Goal: Task Accomplishment & Management: Manage account settings

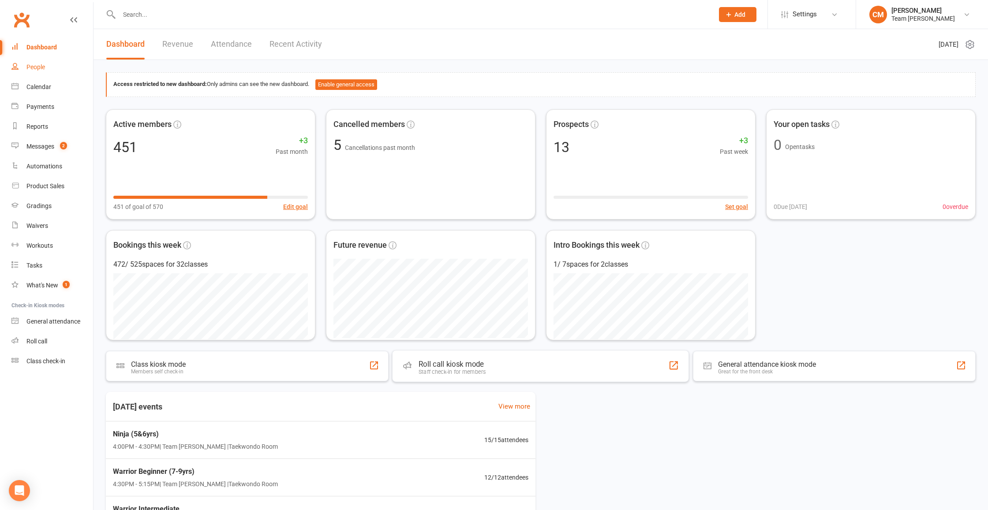
drag, startPoint x: 493, startPoint y: 358, endPoint x: 37, endPoint y: 70, distance: 539.1
click at [37, 70] on div "People" at bounding box center [35, 67] width 19 height 7
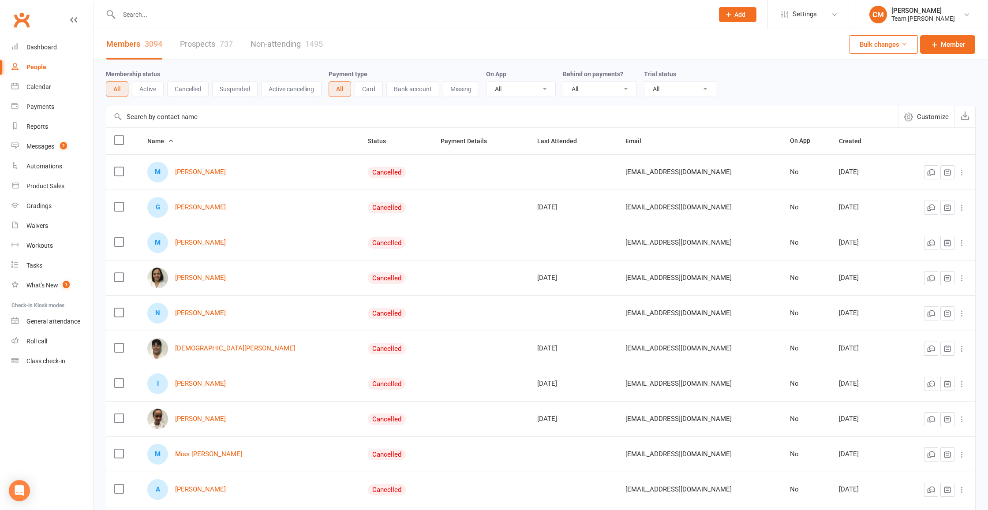
click at [150, 89] on button "Active" at bounding box center [148, 89] width 32 height 16
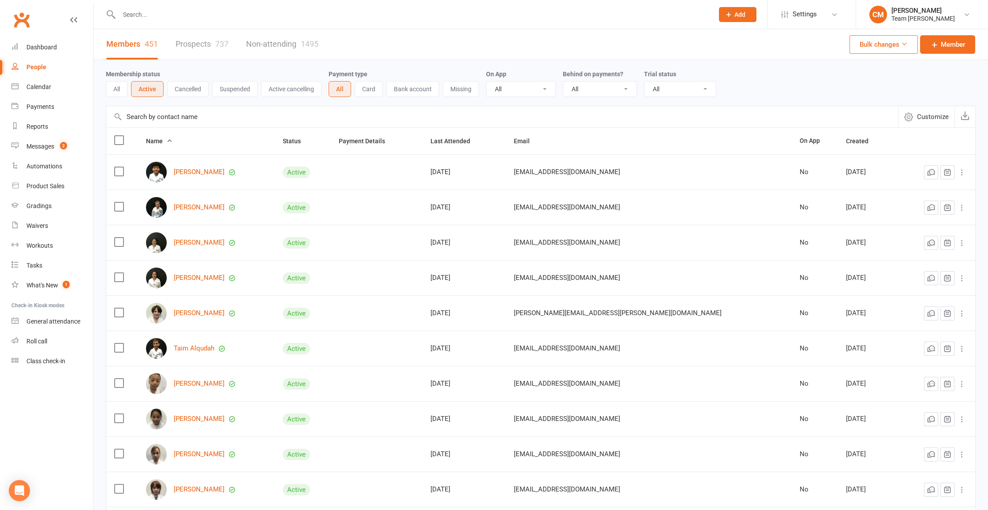
click at [196, 172] on link "Hamza Abukar" at bounding box center [199, 172] width 51 height 7
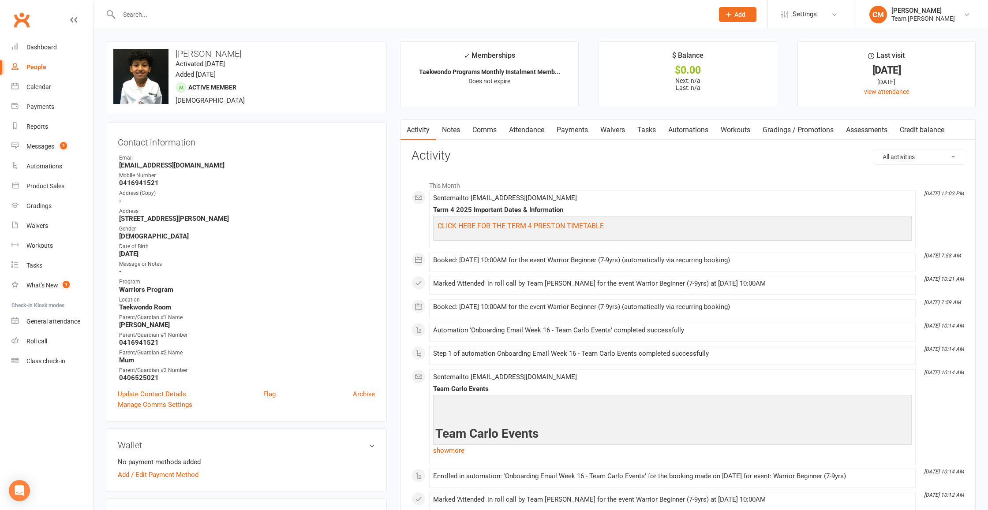
click at [452, 127] on link "Notes" at bounding box center [451, 130] width 30 height 20
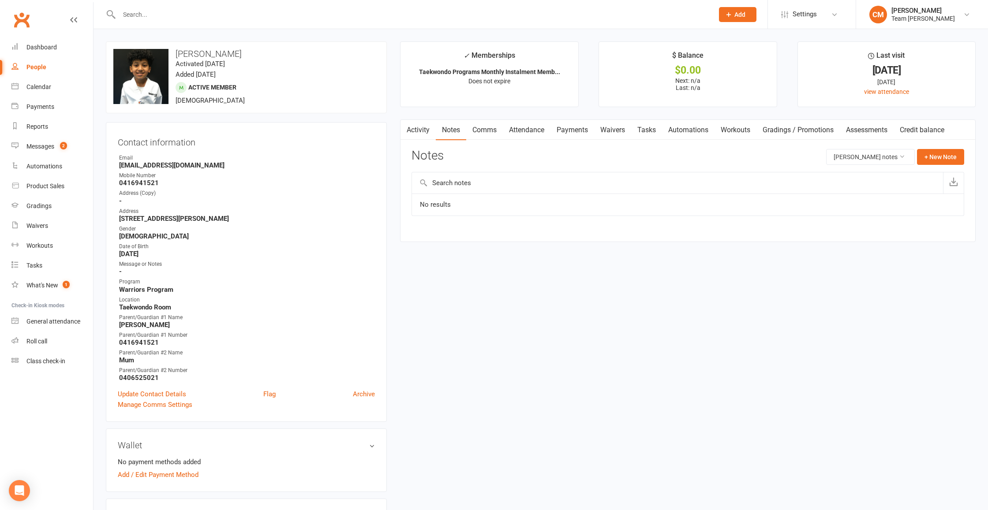
click at [532, 127] on link "Attendance" at bounding box center [527, 130] width 48 height 20
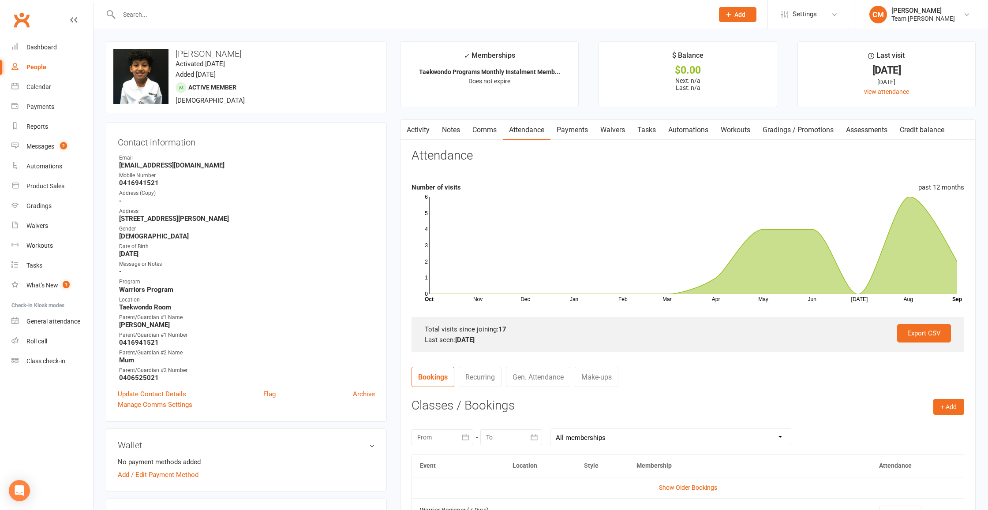
click at [570, 134] on link "Payments" at bounding box center [573, 130] width 44 height 20
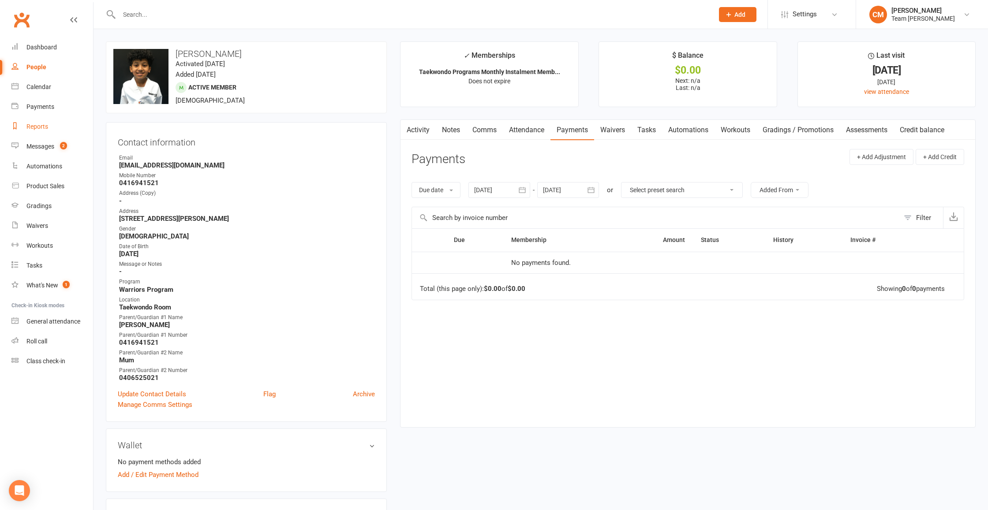
click at [34, 128] on div "Reports" at bounding box center [37, 126] width 22 height 7
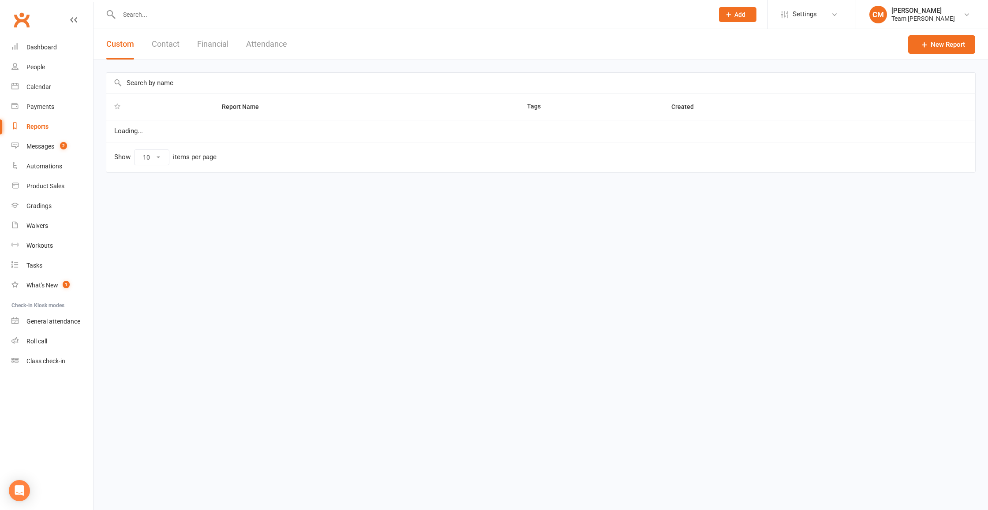
select select "100"
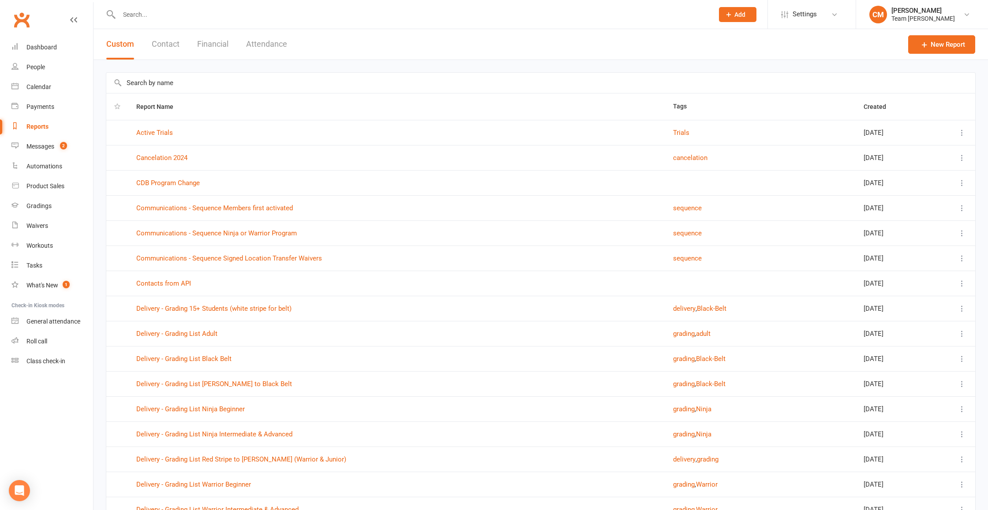
click at [184, 86] on input "text" at bounding box center [540, 83] width 869 height 20
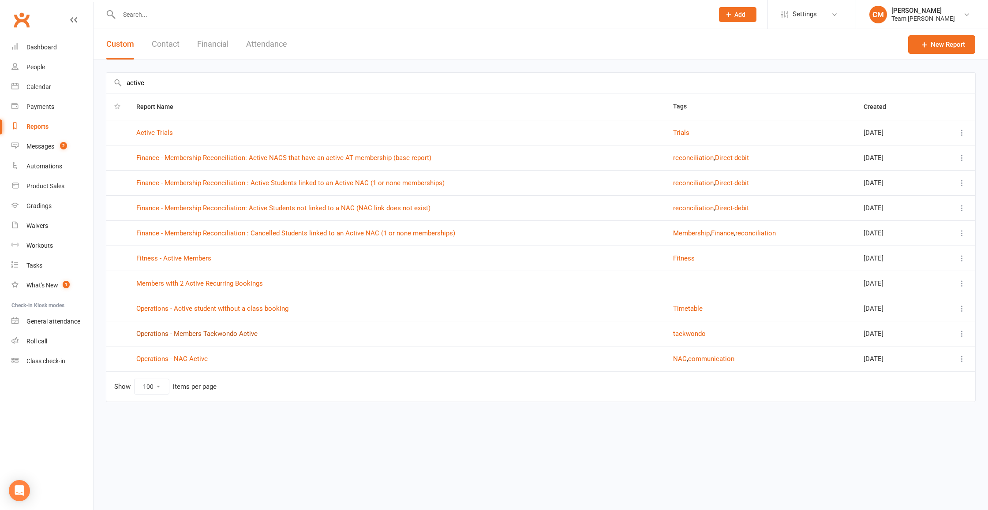
type input "active"
click at [169, 334] on link "Operations - Members Taekwondo Active" at bounding box center [196, 334] width 121 height 8
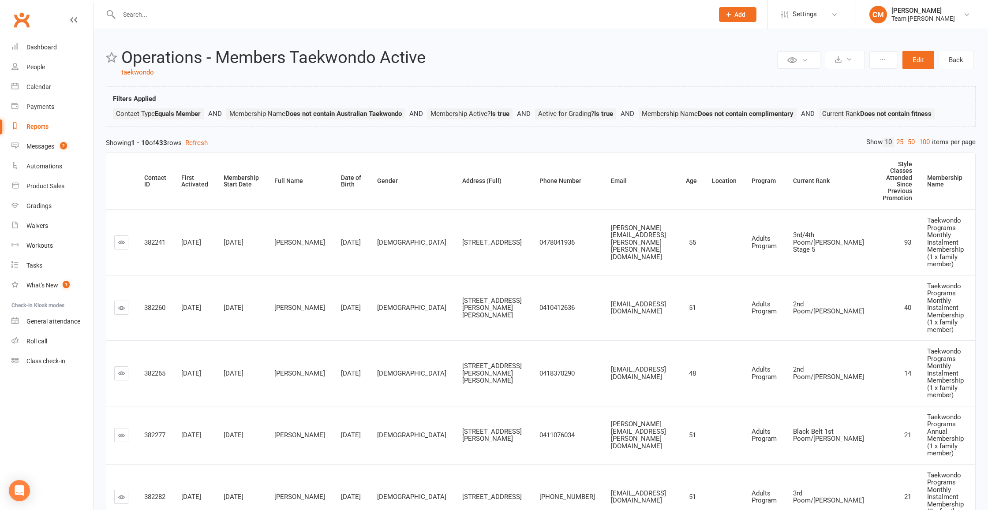
drag, startPoint x: 878, startPoint y: 44, endPoint x: 924, endPoint y: 61, distance: 48.4
click at [924, 61] on button "Edit" at bounding box center [919, 60] width 32 height 19
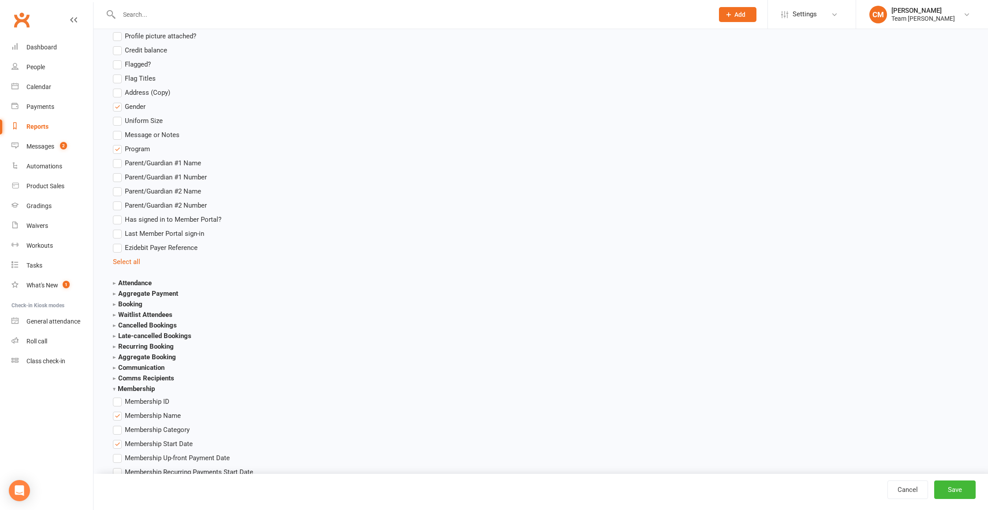
scroll to position [920, 0]
click at [948, 17] on link "CM Carlo Massimino Team Carlo Preston" at bounding box center [921, 15] width 105 height 18
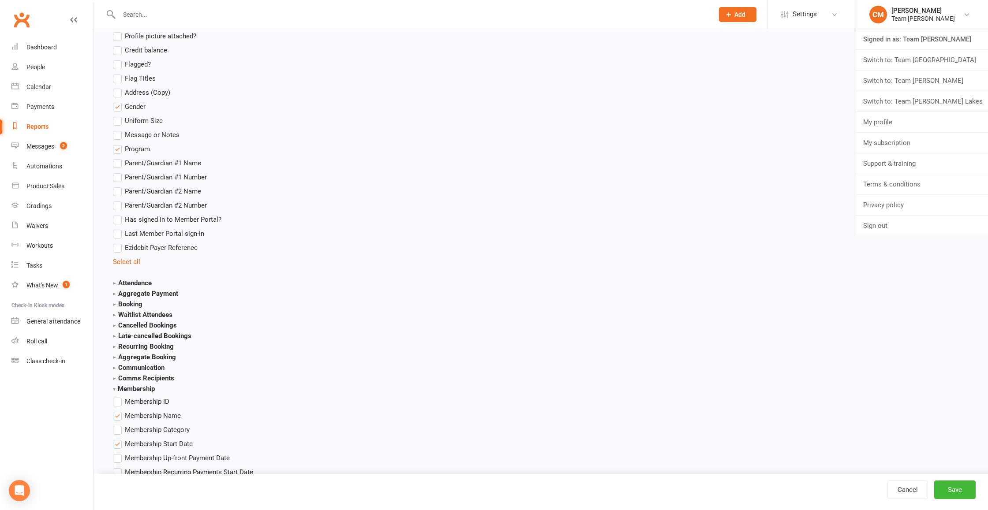
click at [633, 132] on main "Contact Contact ID Contact Type First Name Last Name Full Name Email Phone Numb…" at bounding box center [540, 480] width 883 height 2194
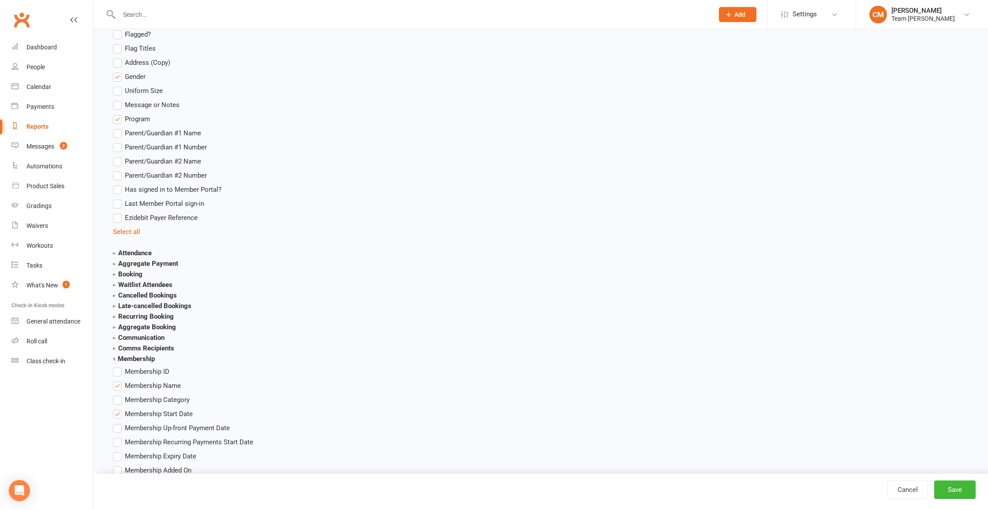
scroll to position [951, 0]
click at [115, 251] on strong "Attendance" at bounding box center [132, 252] width 39 height 8
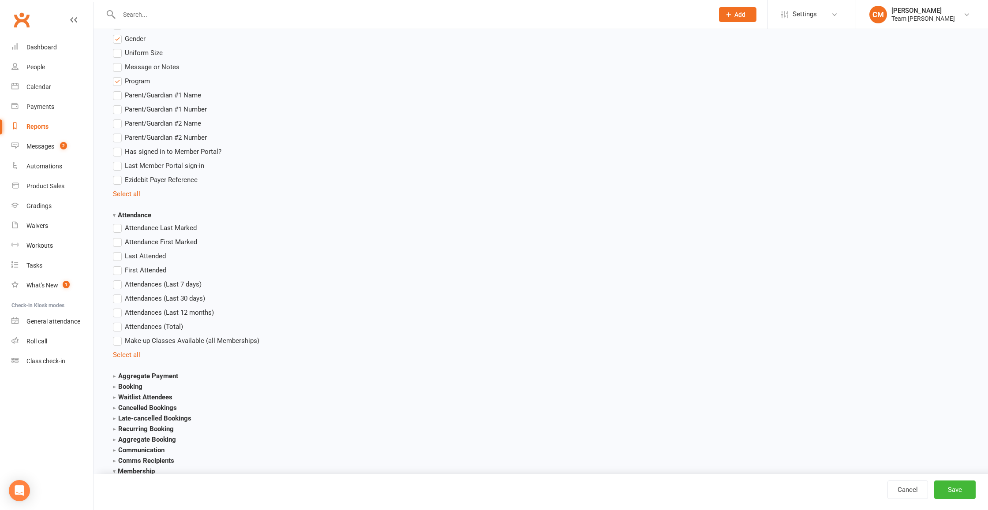
scroll to position [1087, 0]
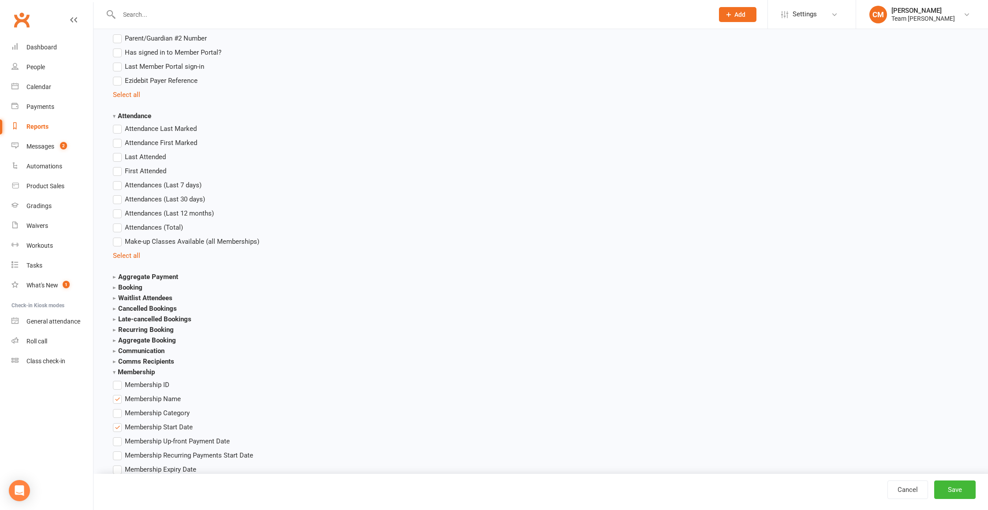
click at [114, 351] on strong "Communication" at bounding box center [139, 351] width 52 height 8
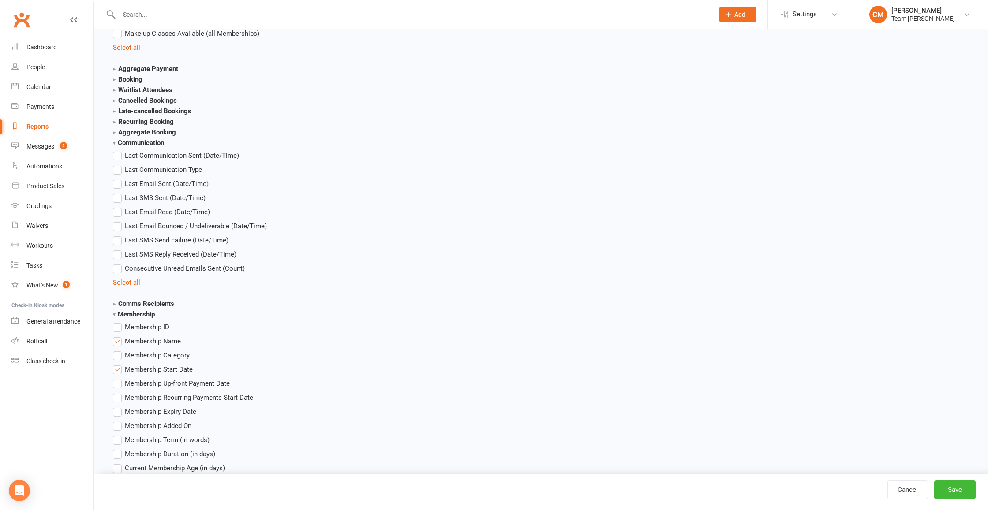
scroll to position [1267, 0]
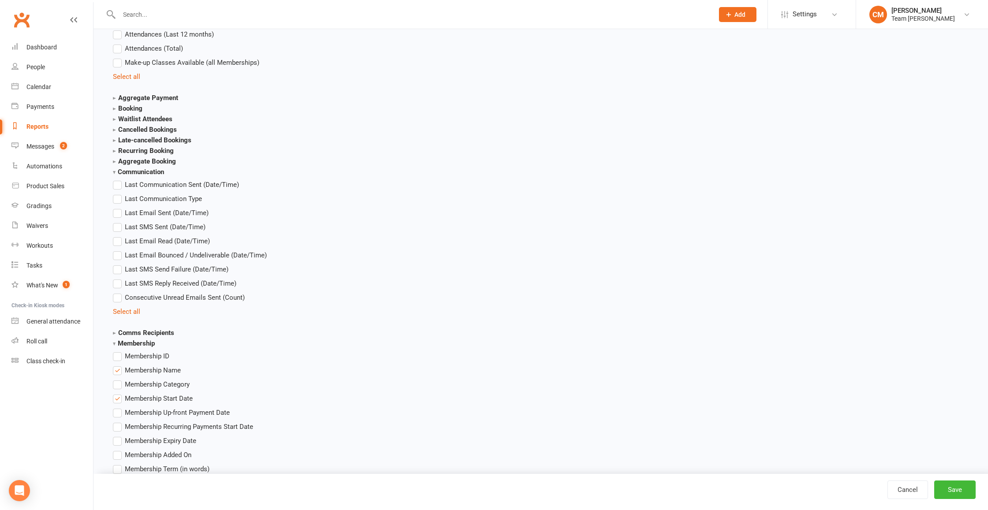
click at [114, 109] on strong "Booking" at bounding box center [128, 109] width 30 height 8
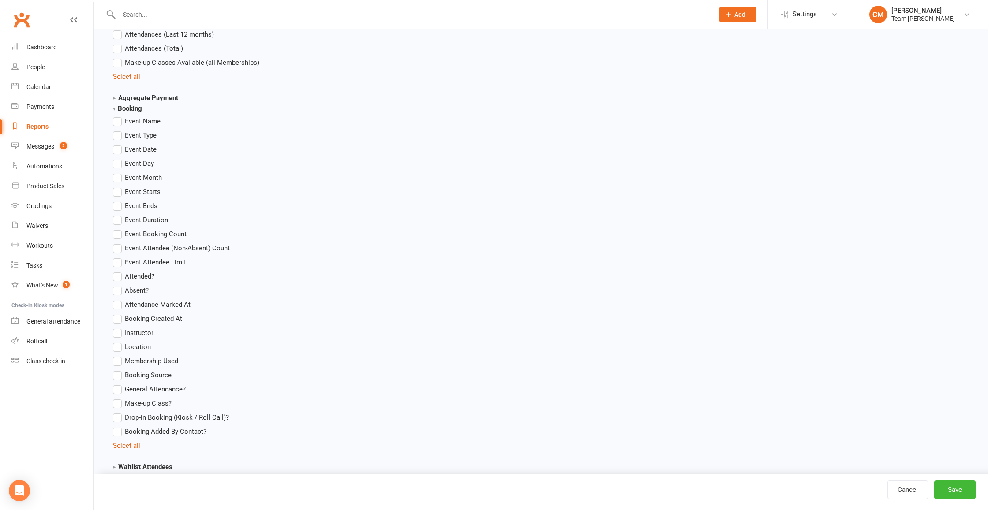
click at [114, 109] on strong "Booking" at bounding box center [127, 109] width 29 height 8
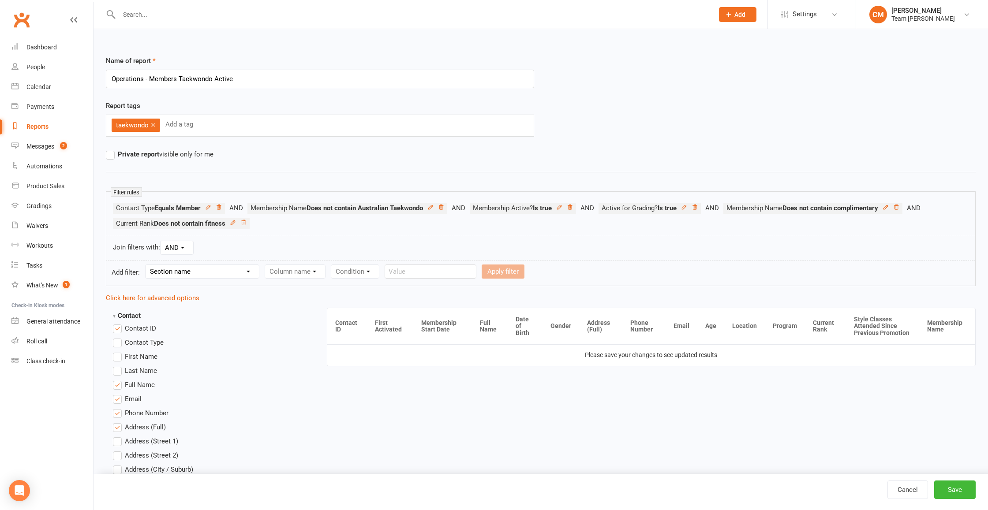
scroll to position [0, 0]
click at [903, 491] on link "Cancel" at bounding box center [908, 490] width 41 height 19
select select "100"
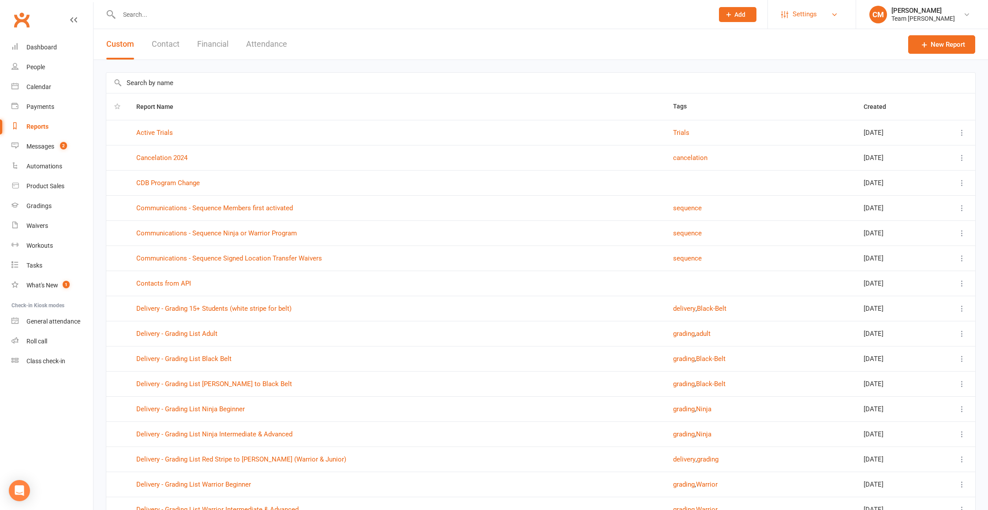
click at [815, 19] on span "Settings" at bounding box center [805, 14] width 24 height 20
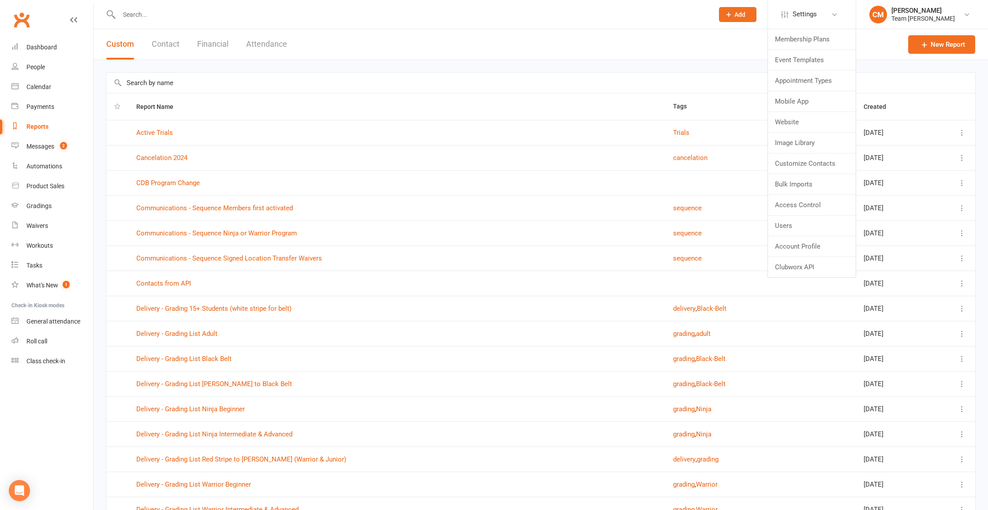
click at [810, 38] on link "Membership Plans" at bounding box center [812, 39] width 88 height 20
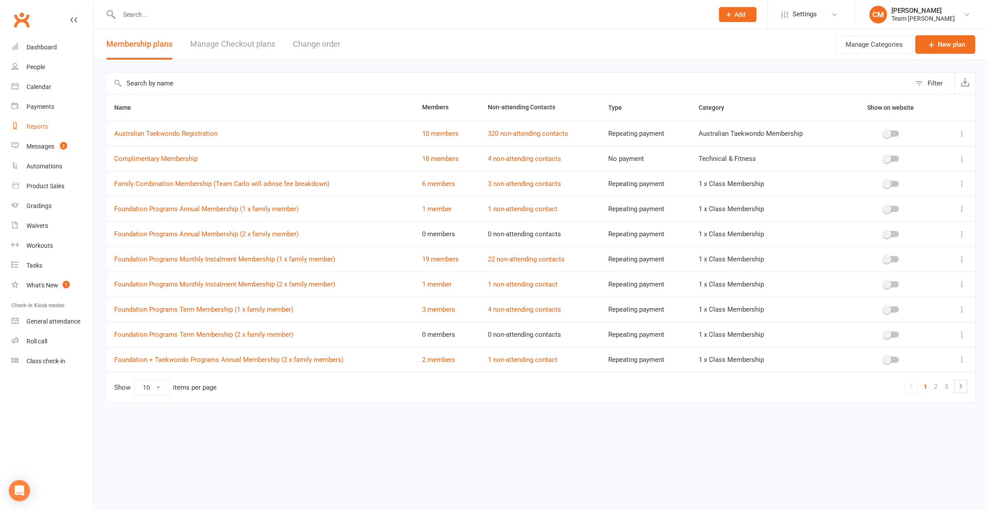
click at [34, 126] on div "Reports" at bounding box center [37, 126] width 22 height 7
select select "100"
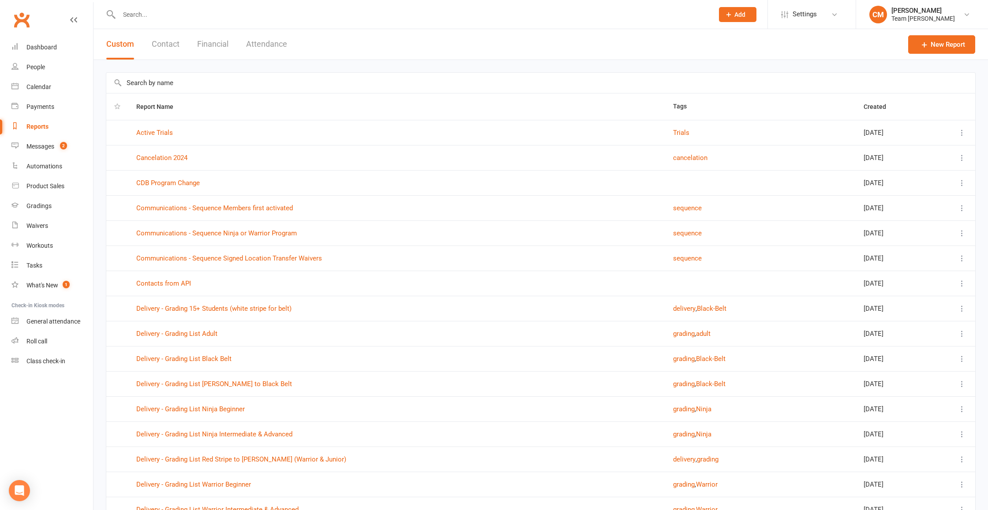
click at [163, 86] on input "text" at bounding box center [540, 83] width 869 height 20
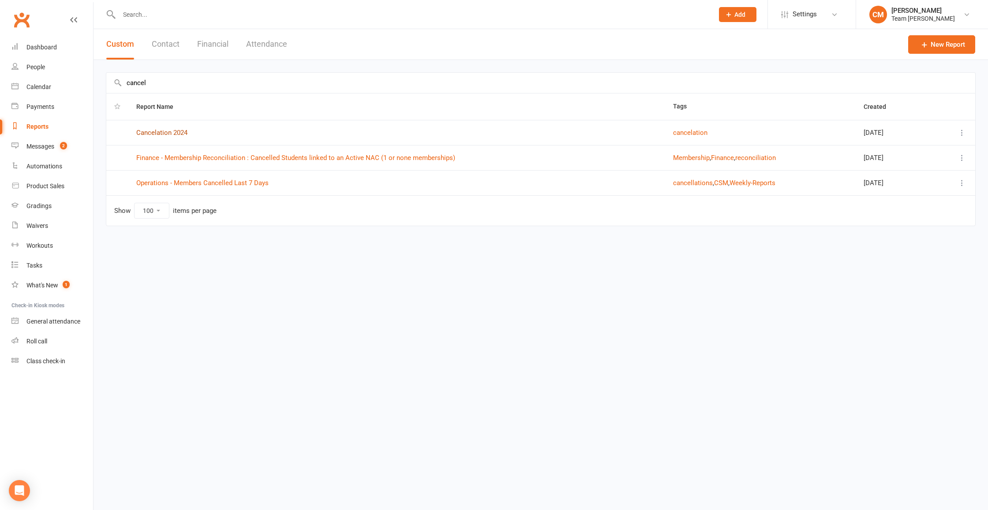
type input "cancel"
click at [159, 131] on link "Cancelation 2024" at bounding box center [161, 133] width 51 height 8
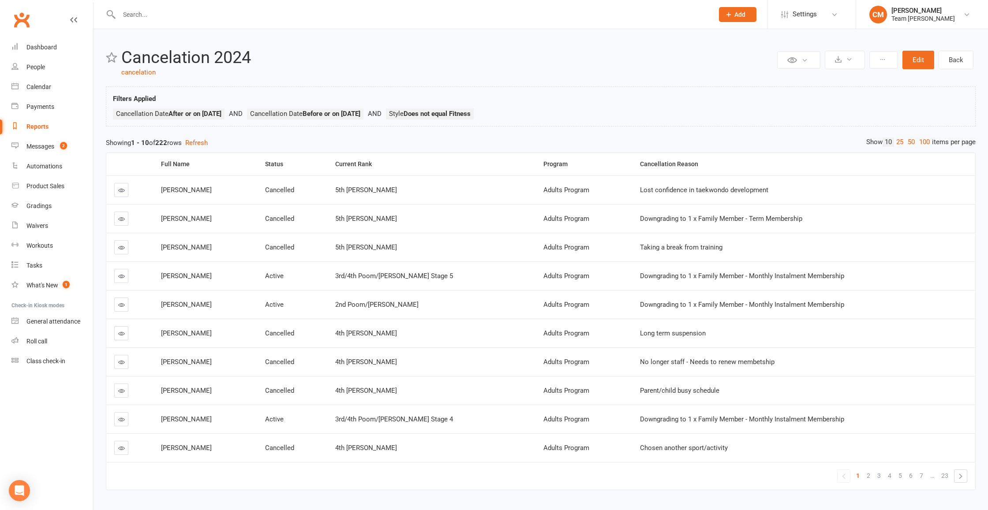
click at [919, 56] on button "Edit" at bounding box center [919, 60] width 32 height 19
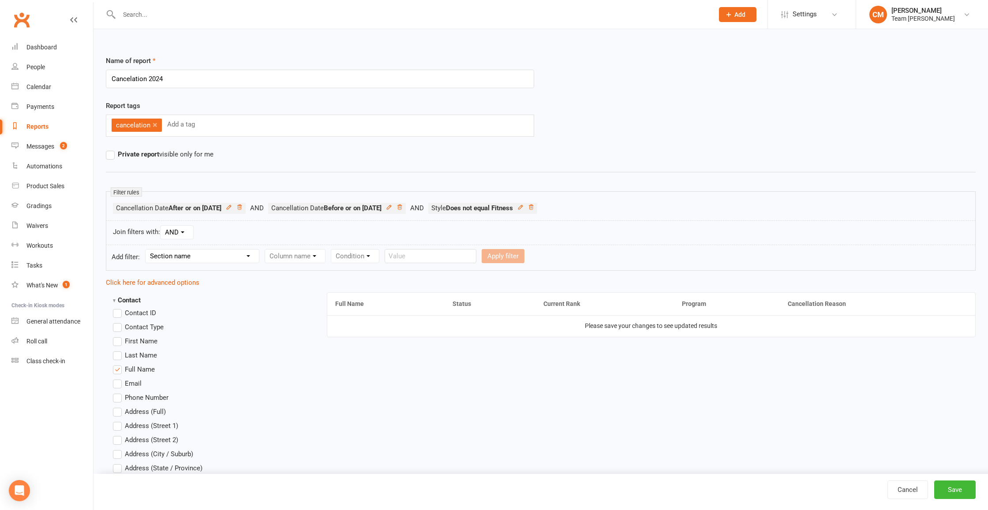
click at [38, 129] on div "Reports" at bounding box center [37, 126] width 22 height 7
select select "100"
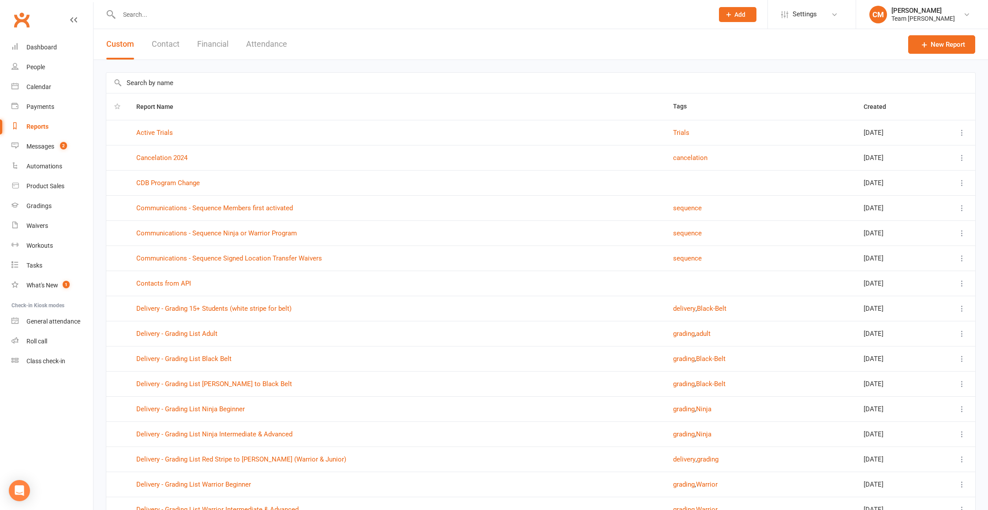
click at [183, 82] on input "text" at bounding box center [540, 83] width 869 height 20
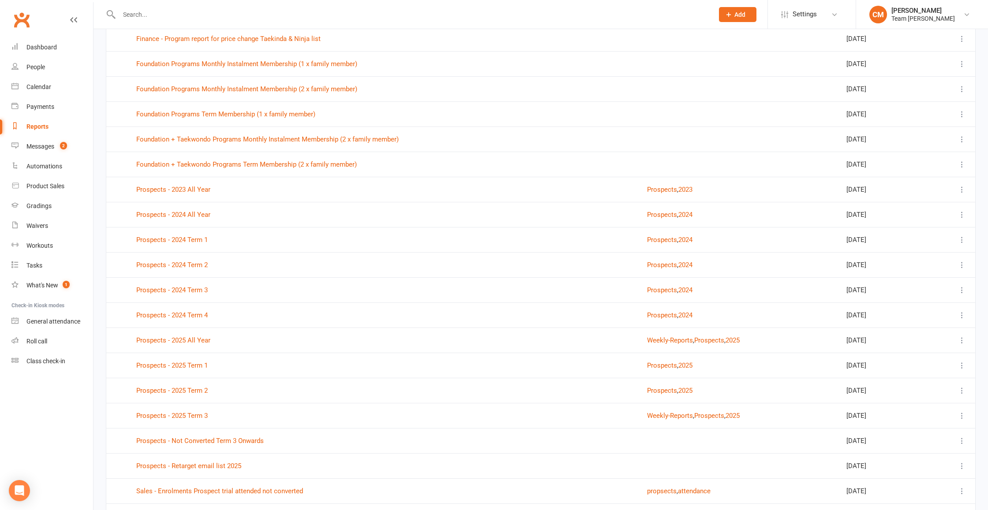
scroll to position [422, 0]
type input "pro"
click at [194, 188] on link "Prospects - 2023 All Year" at bounding box center [173, 188] width 74 height 8
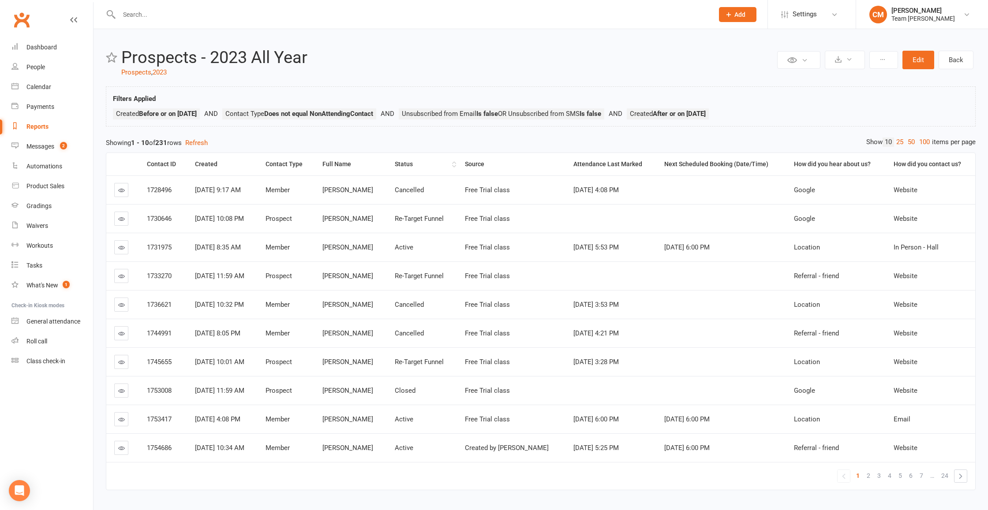
click at [435, 164] on div "Status" at bounding box center [423, 164] width 56 height 7
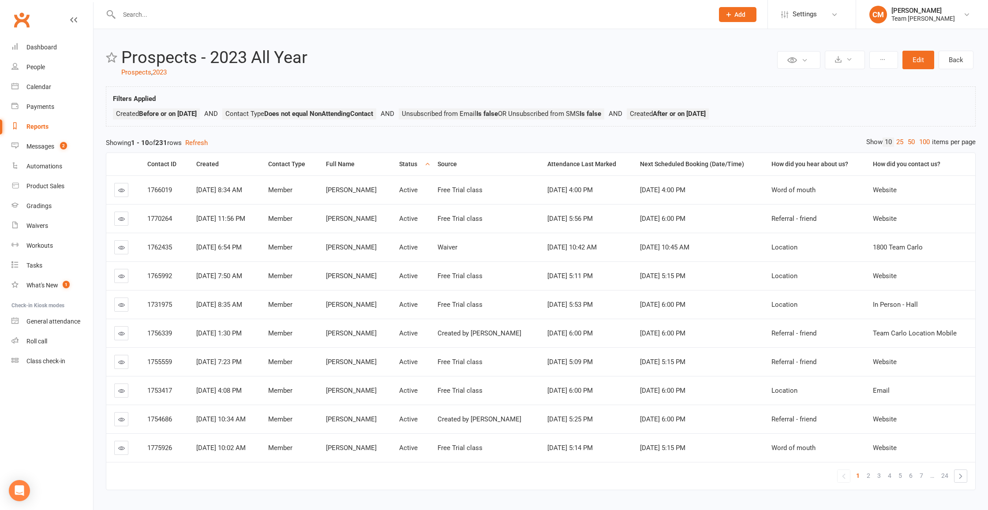
click at [422, 164] on div "Status" at bounding box center [410, 164] width 23 height 7
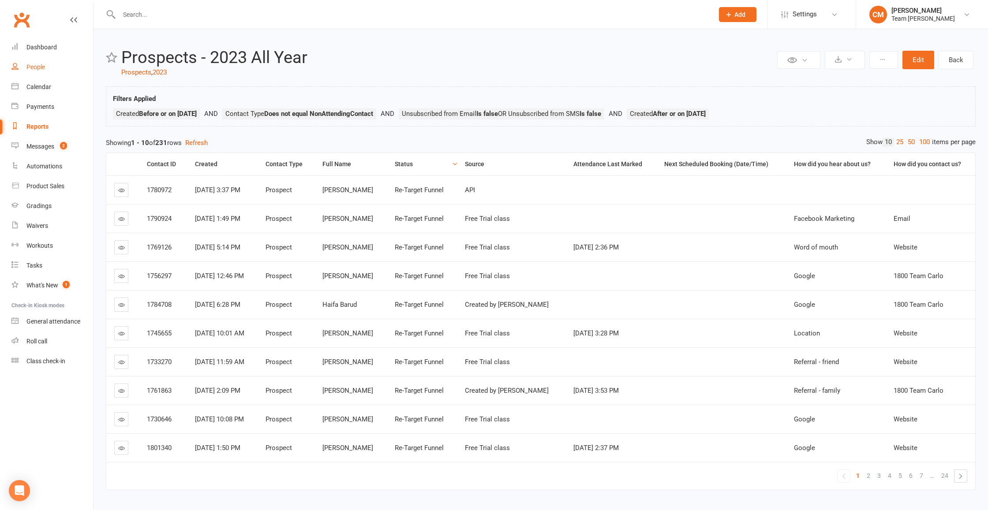
click at [41, 70] on div "People" at bounding box center [35, 67] width 19 height 7
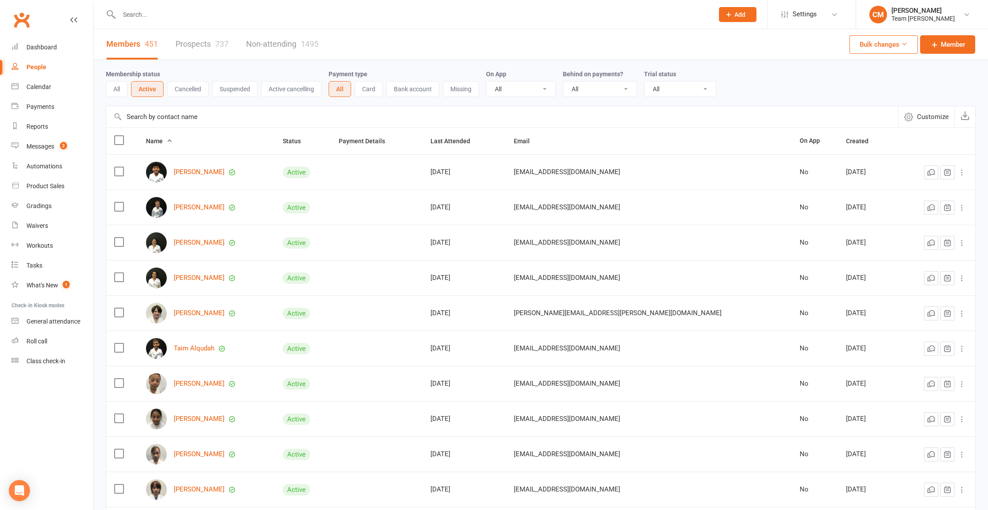
click at [197, 175] on link "Hamza Abukar" at bounding box center [199, 172] width 51 height 7
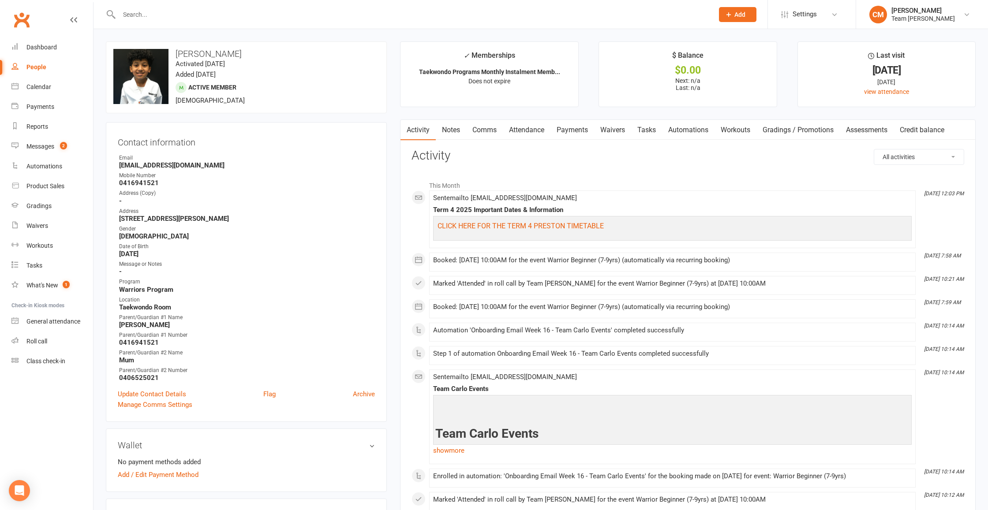
click at [581, 128] on link "Payments" at bounding box center [573, 130] width 44 height 20
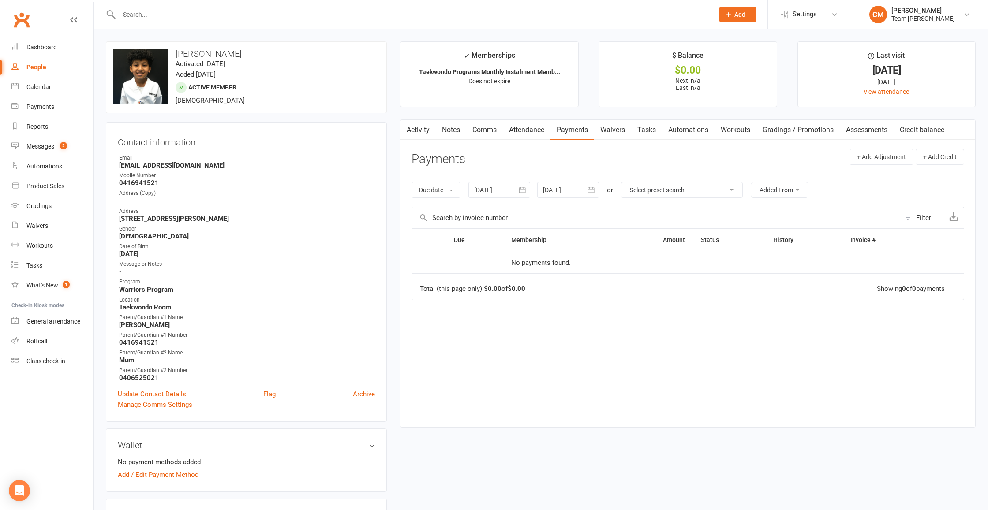
click at [695, 131] on link "Automations" at bounding box center [688, 130] width 52 height 20
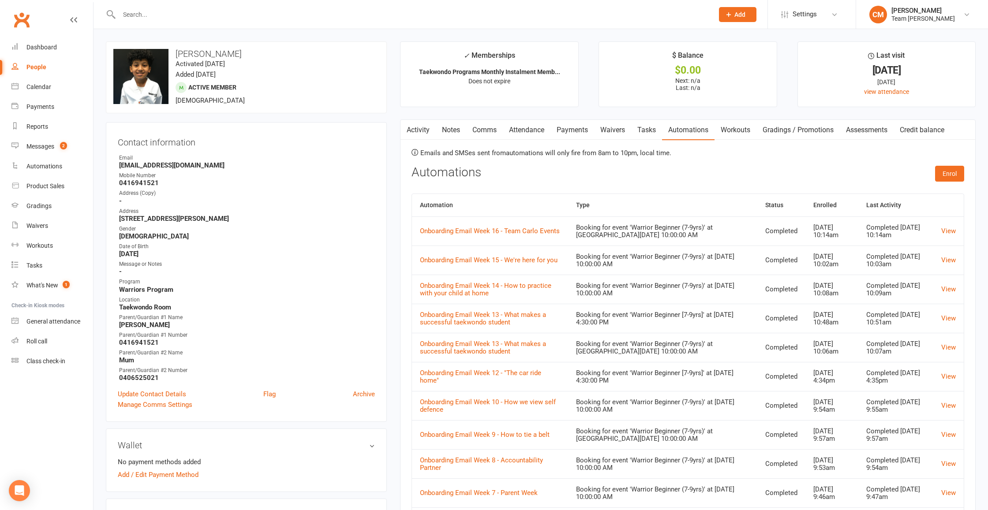
drag, startPoint x: 789, startPoint y: 128, endPoint x: 797, endPoint y: 128, distance: 7.9
click at [789, 128] on link "Gradings / Promotions" at bounding box center [798, 130] width 83 height 20
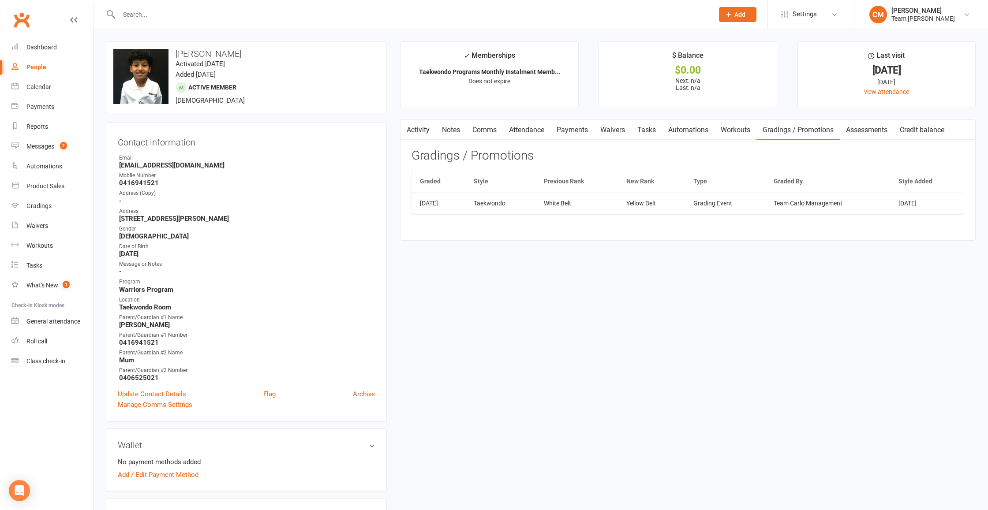
click at [880, 127] on link "Assessments" at bounding box center [867, 130] width 54 height 20
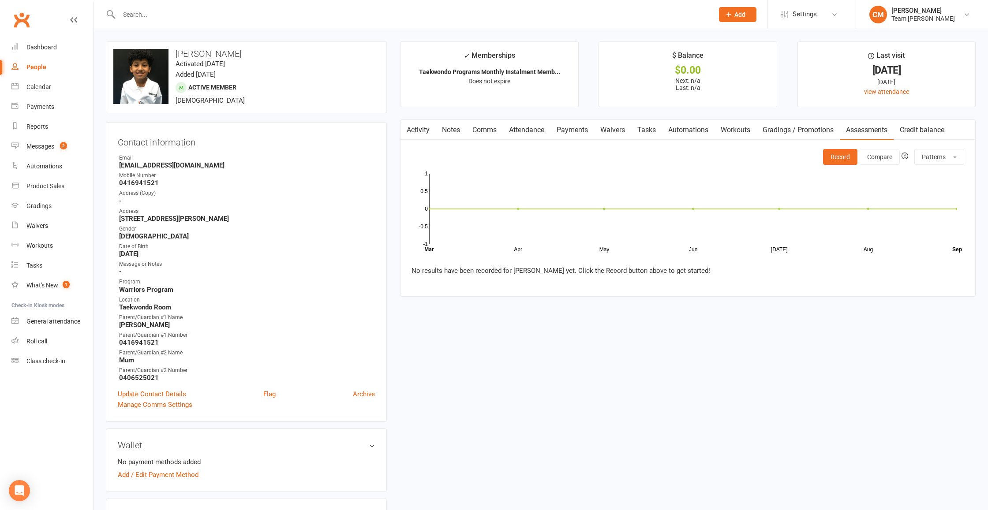
click at [925, 131] on link "Credit balance" at bounding box center [922, 130] width 57 height 20
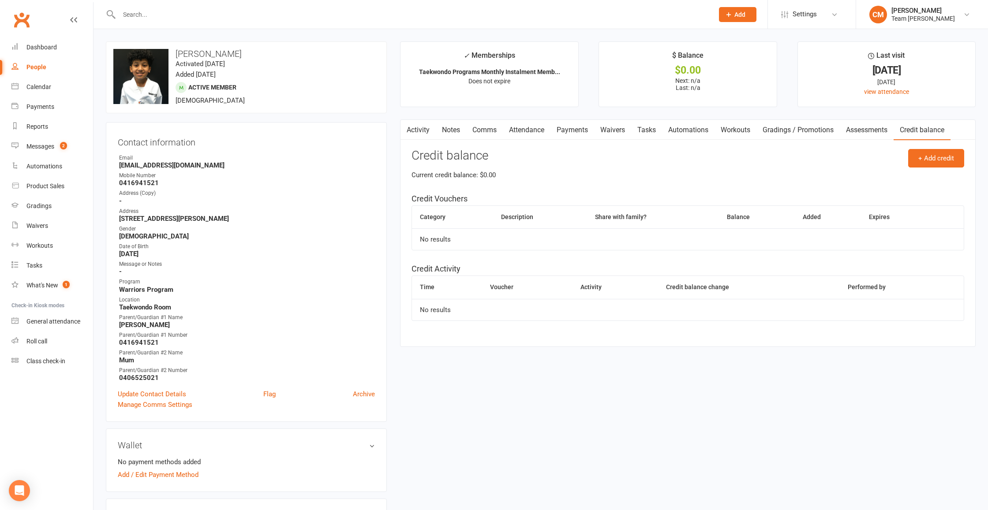
click at [451, 132] on link "Notes" at bounding box center [451, 130] width 30 height 20
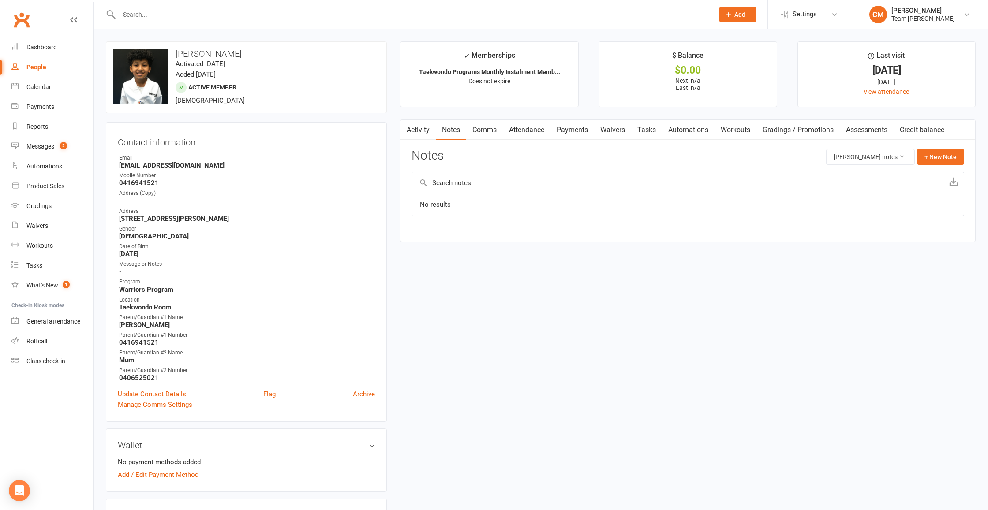
click at [413, 131] on link "Activity" at bounding box center [418, 130] width 35 height 20
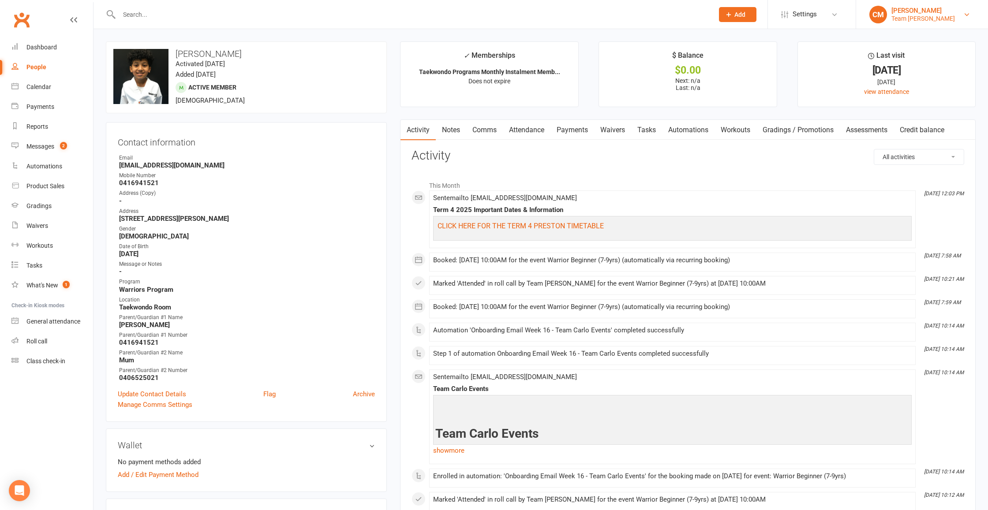
click at [942, 17] on div "Team Carlo Preston" at bounding box center [924, 19] width 64 height 8
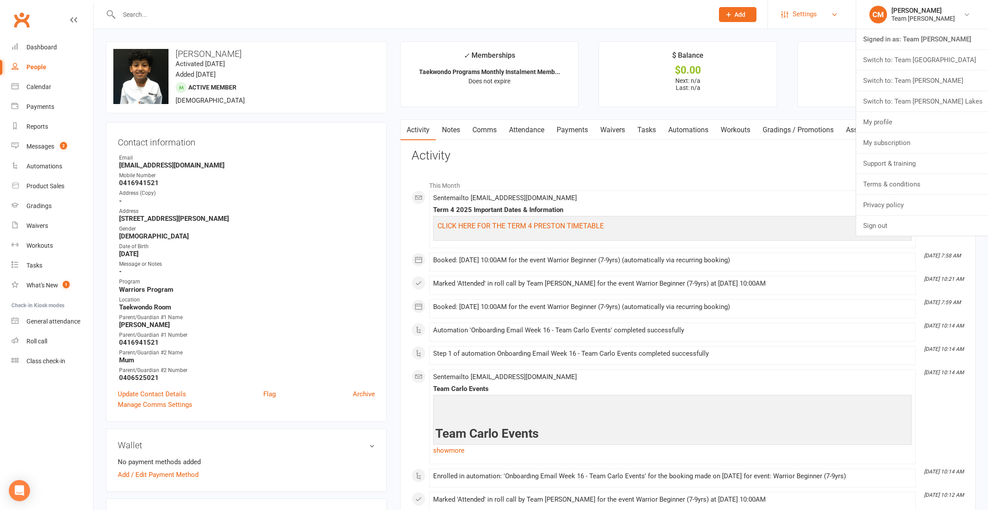
click at [812, 16] on span "Settings" at bounding box center [805, 14] width 24 height 20
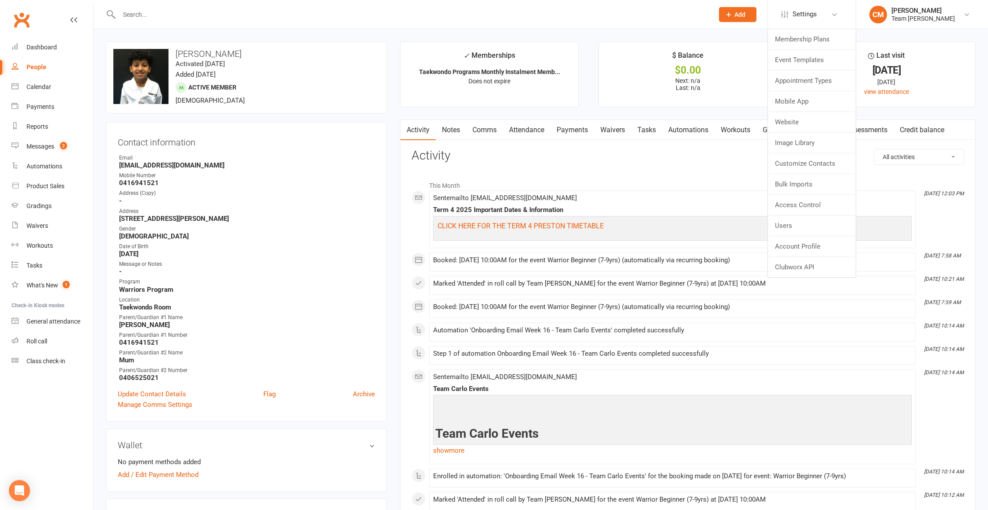
click at [804, 230] on link "Users" at bounding box center [812, 226] width 88 height 20
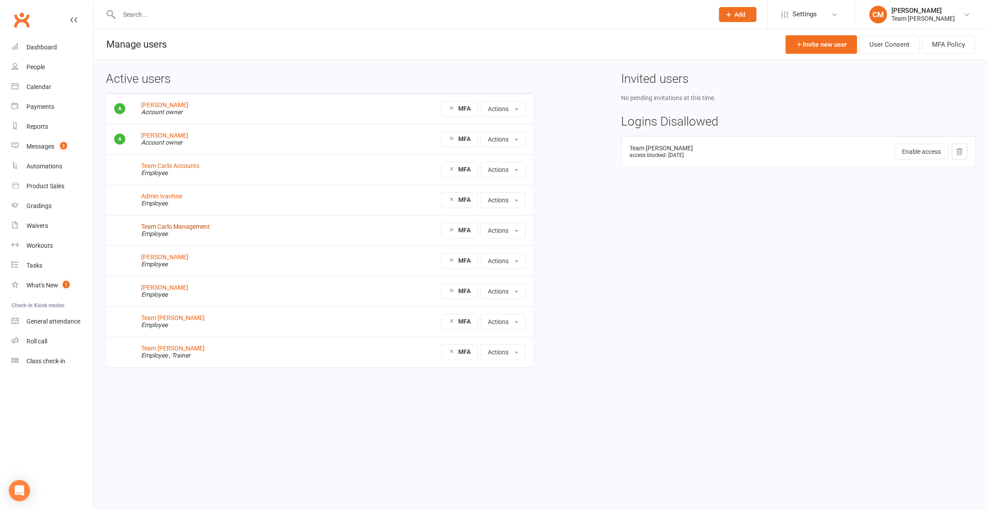
click at [172, 226] on link "Team Carlo Management" at bounding box center [175, 226] width 69 height 7
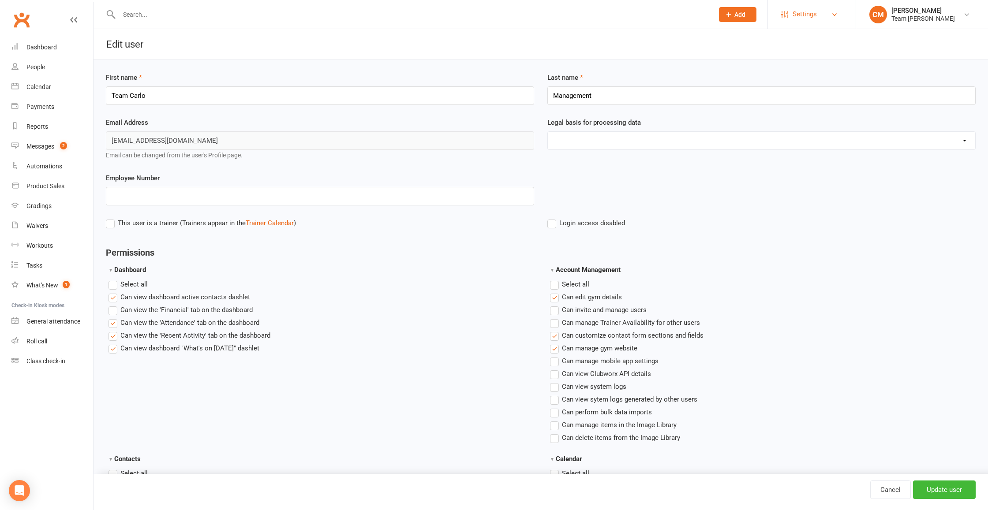
drag, startPoint x: 815, startPoint y: 13, endPoint x: 805, endPoint y: 23, distance: 14.7
click at [815, 13] on span "Settings" at bounding box center [805, 14] width 24 height 20
click at [807, 247] on link "Account Profile" at bounding box center [812, 246] width 88 height 20
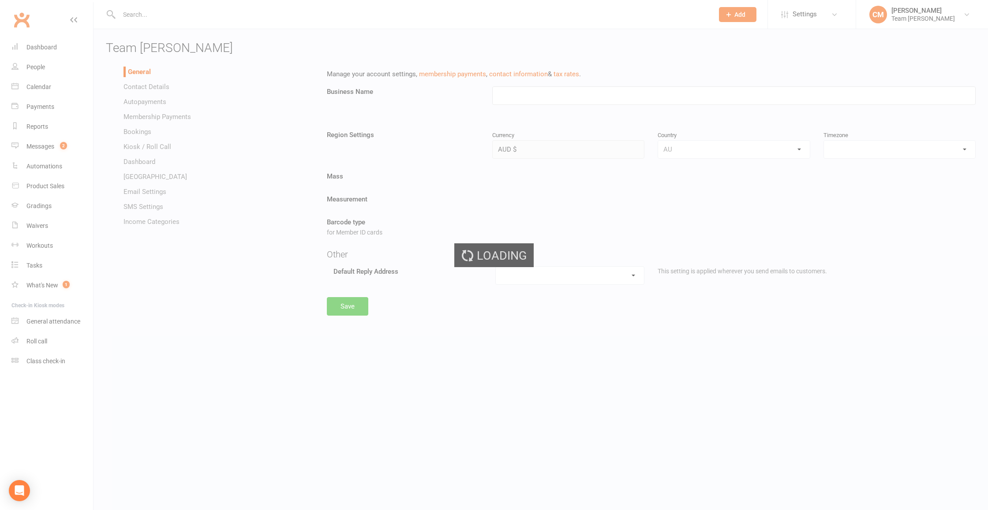
type input "Team Carlo Preston"
select select "[GEOGRAPHIC_DATA]/[GEOGRAPHIC_DATA]"
select select "preston@teamcarlo.com.au"
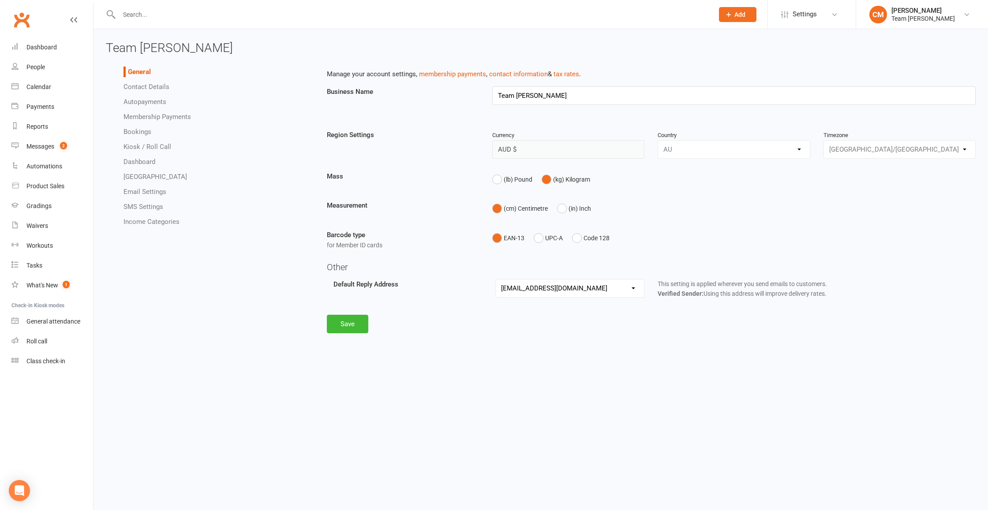
click at [158, 194] on link "Email Settings" at bounding box center [145, 192] width 43 height 8
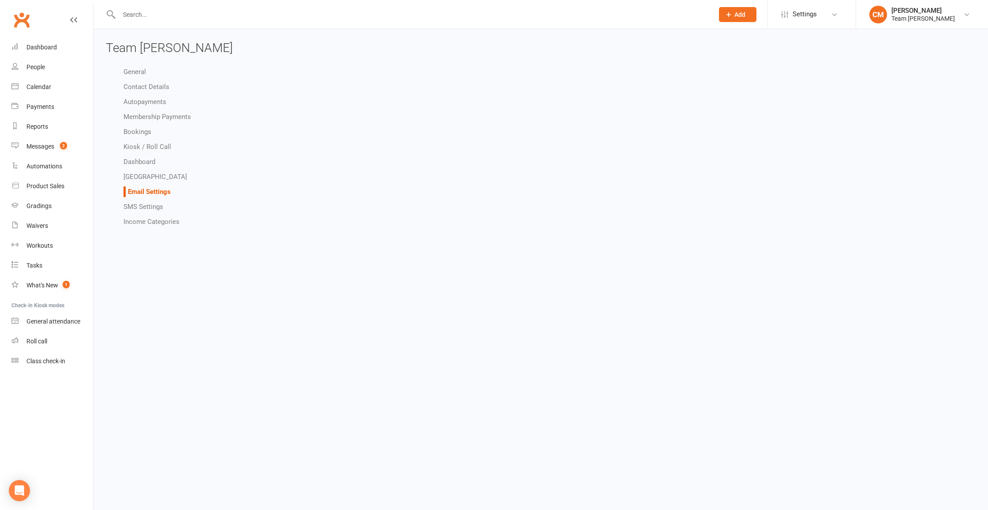
select select "other"
select select "do_not_send"
select select "other"
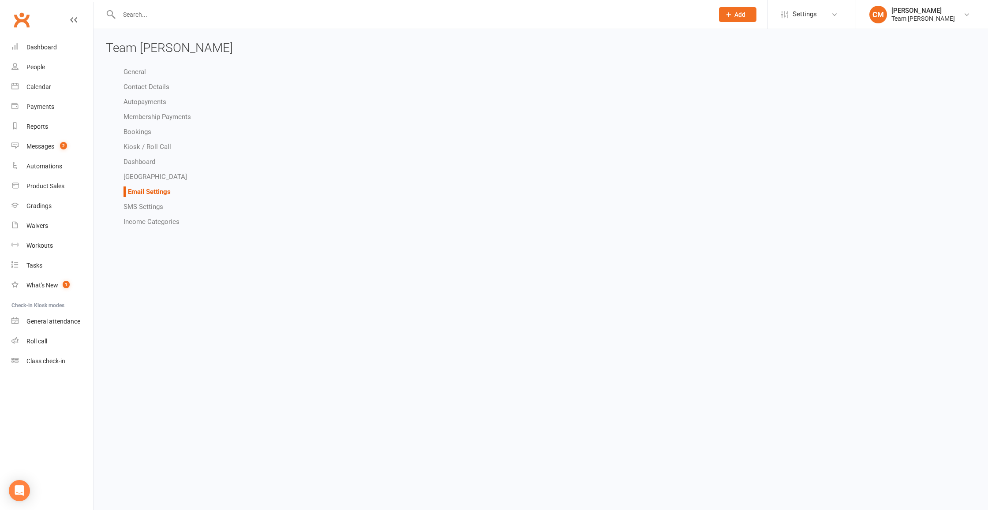
select select "other"
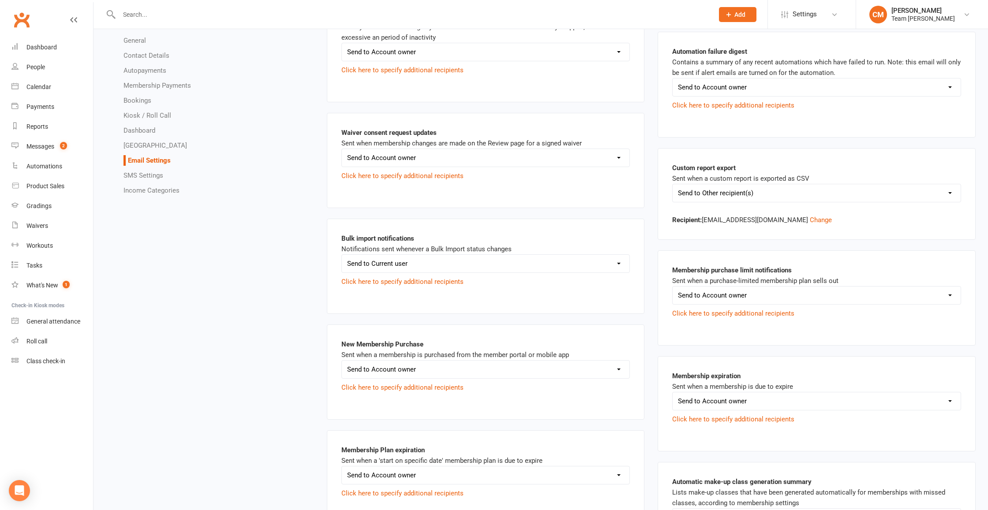
scroll to position [671, 0]
click at [817, 220] on button "Change" at bounding box center [821, 221] width 22 height 11
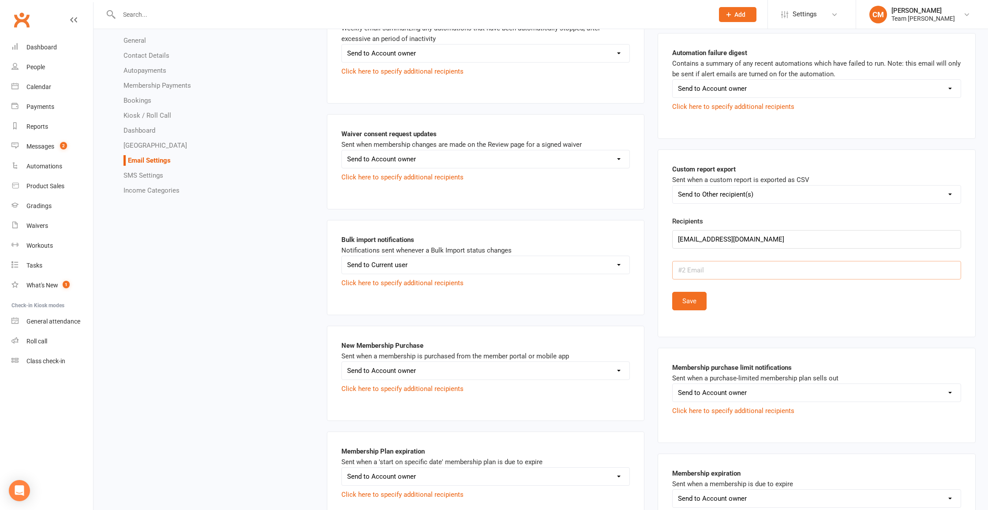
click at [725, 267] on input "text" at bounding box center [816, 270] width 289 height 19
paste input "[PERSON_NAME][EMAIL_ADDRESS][DOMAIN_NAME]"
type input "[PERSON_NAME][EMAIL_ADDRESS][DOMAIN_NAME]"
click at [693, 300] on button "Save" at bounding box center [689, 301] width 34 height 19
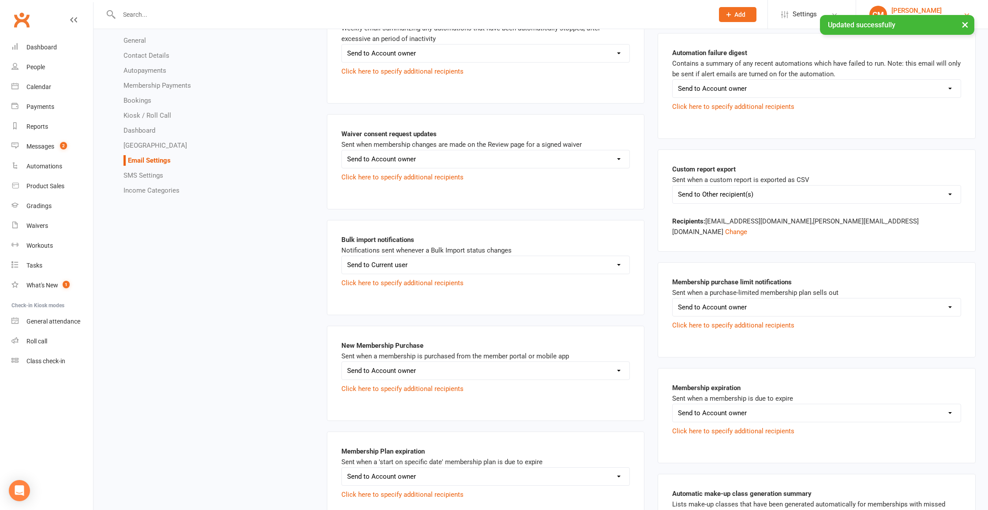
click at [918, 11] on div "[PERSON_NAME]" at bounding box center [924, 11] width 64 height 8
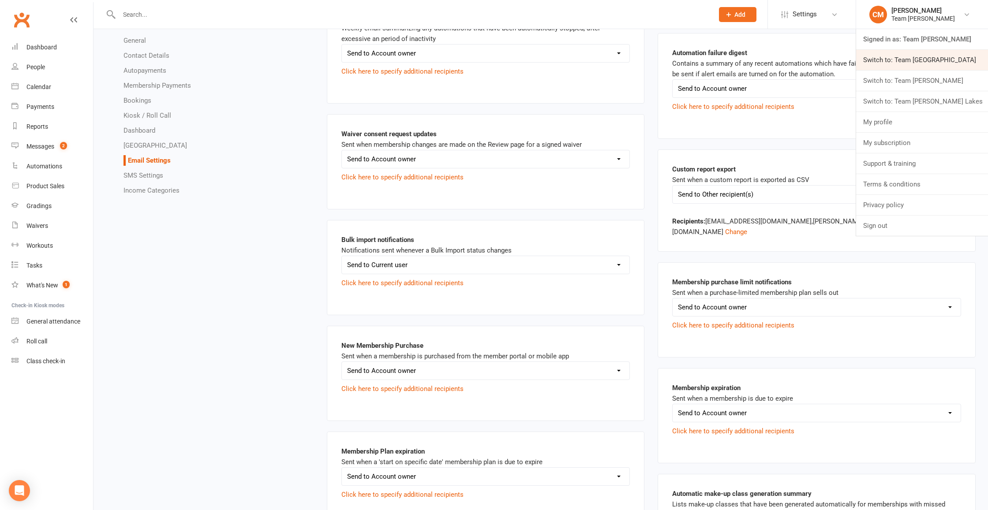
click at [918, 60] on link "Switch to: Team [GEOGRAPHIC_DATA]" at bounding box center [922, 60] width 132 height 20
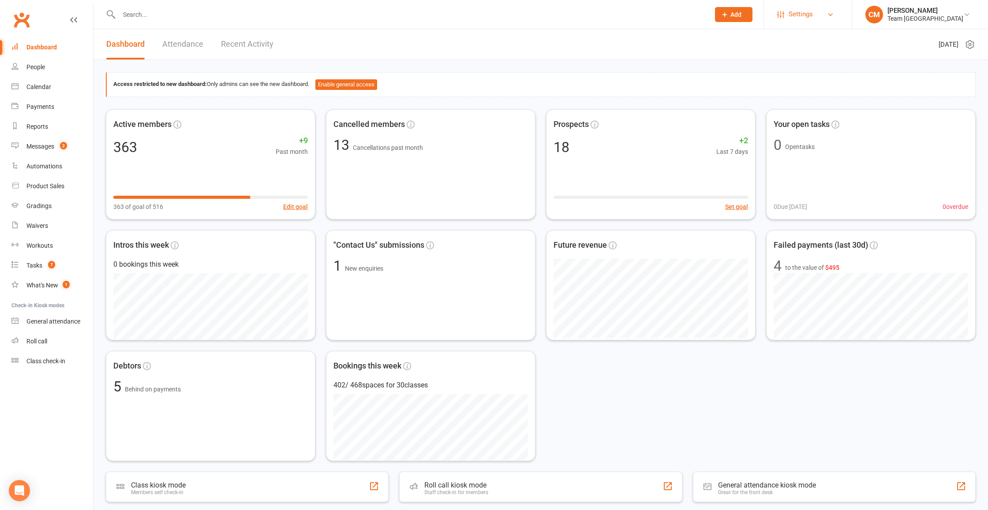
click at [813, 16] on span "Settings" at bounding box center [801, 14] width 24 height 20
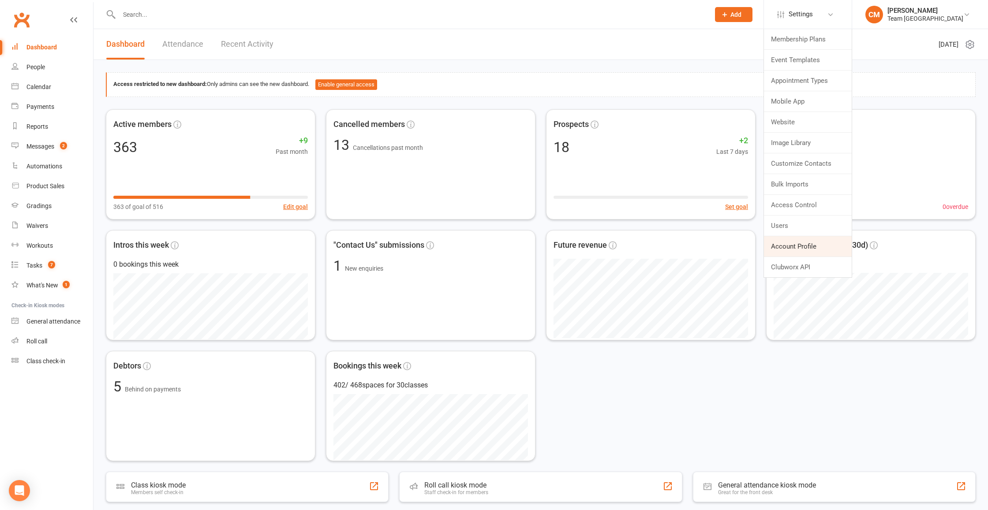
click at [799, 249] on link "Account Profile" at bounding box center [808, 246] width 88 height 20
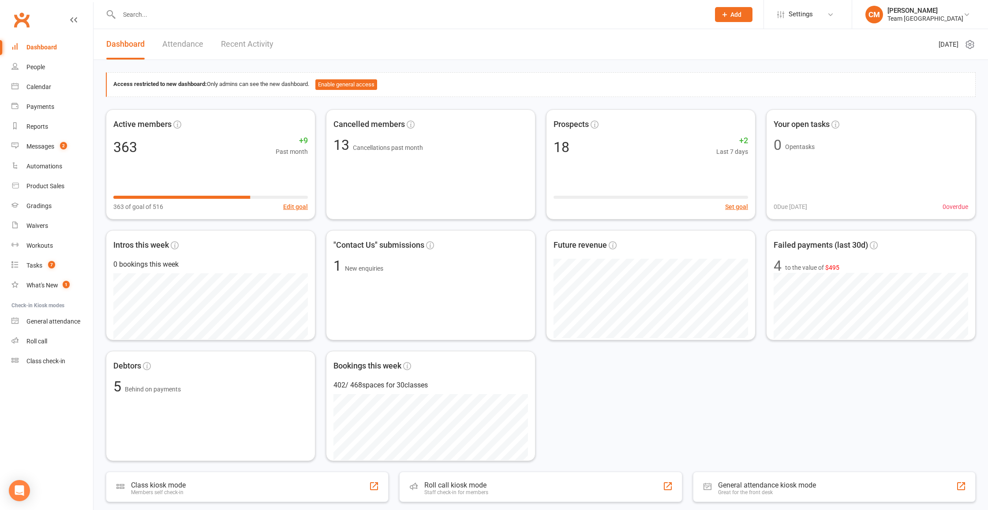
select select "airportwest@teamcarlo.com.au"
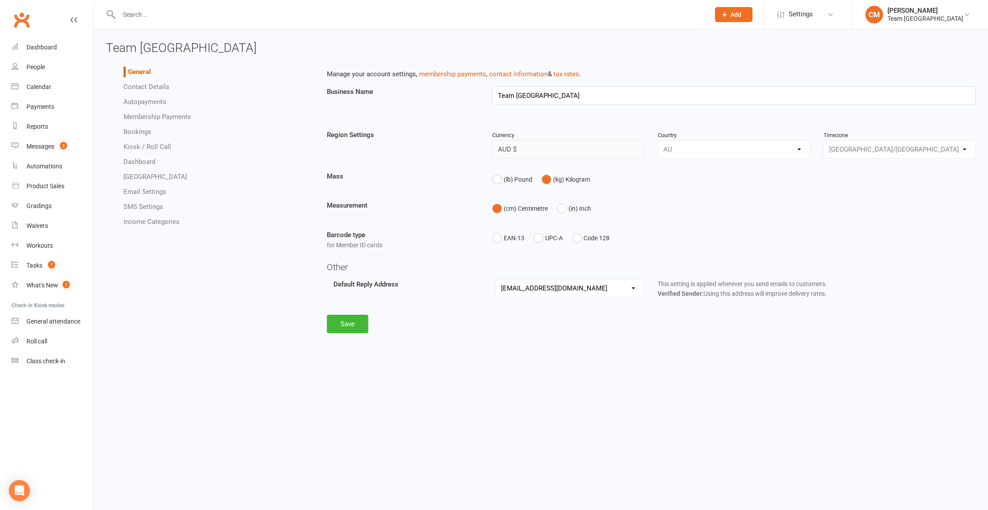
click at [144, 191] on link "Email Settings" at bounding box center [145, 192] width 43 height 8
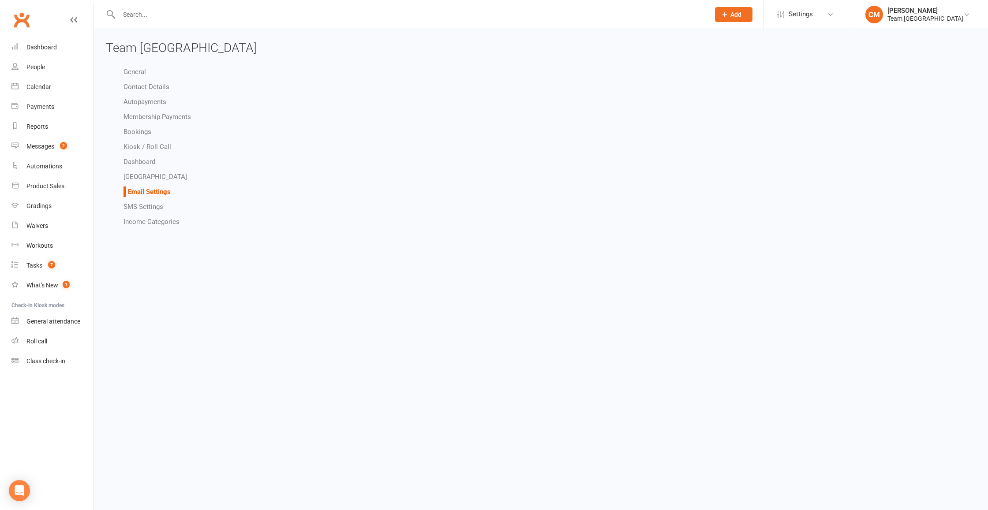
select select "other"
select select "do_not_send"
select select "other"
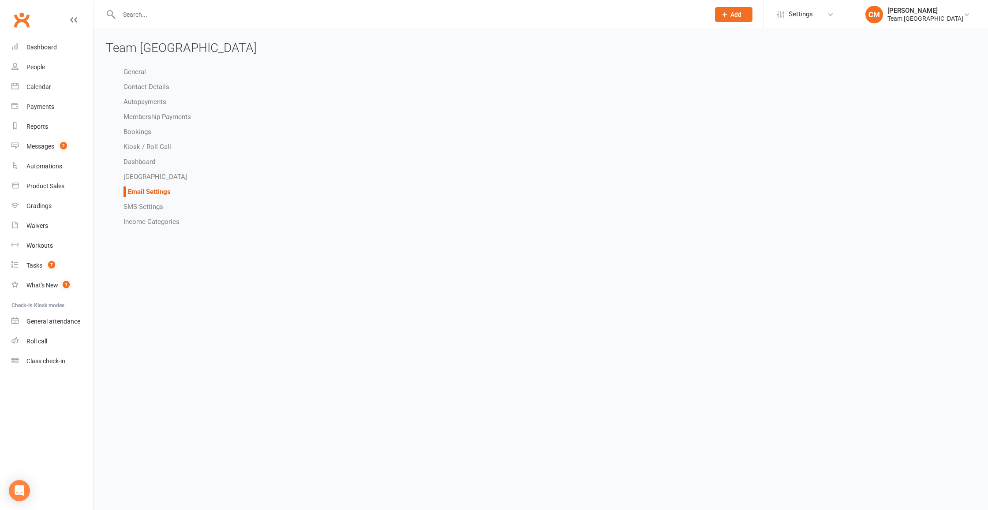
select select "other"
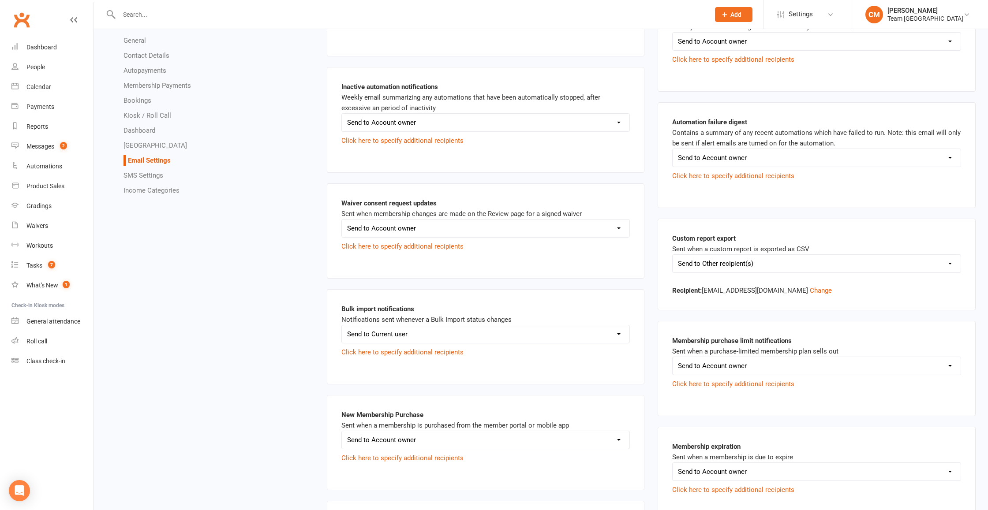
scroll to position [602, 0]
click at [831, 290] on button "Change" at bounding box center [821, 290] width 22 height 11
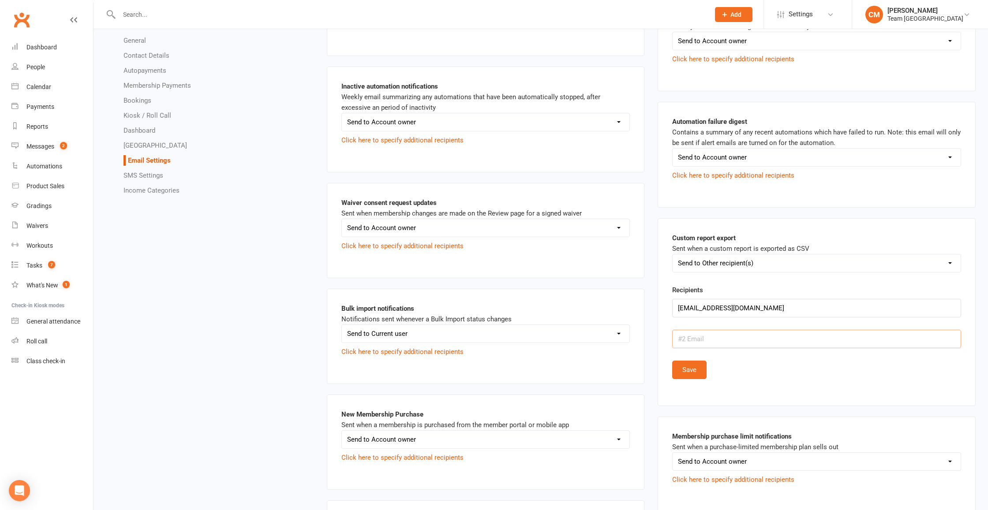
paste input "[PERSON_NAME][EMAIL_ADDRESS][DOMAIN_NAME]"
type input "[PERSON_NAME][EMAIL_ADDRESS][DOMAIN_NAME]"
click at [691, 371] on button "Save" at bounding box center [689, 370] width 34 height 19
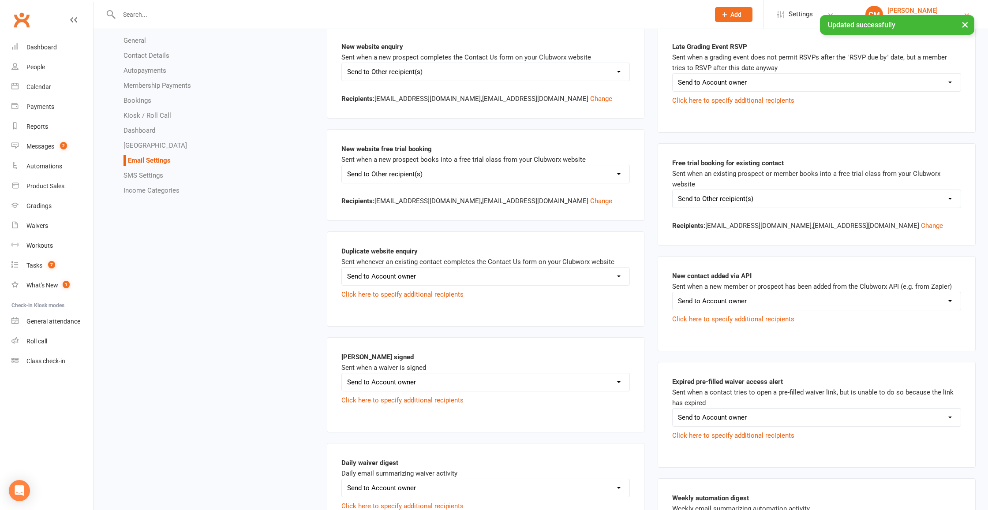
click at [943, 11] on div "[PERSON_NAME]" at bounding box center [926, 11] width 76 height 8
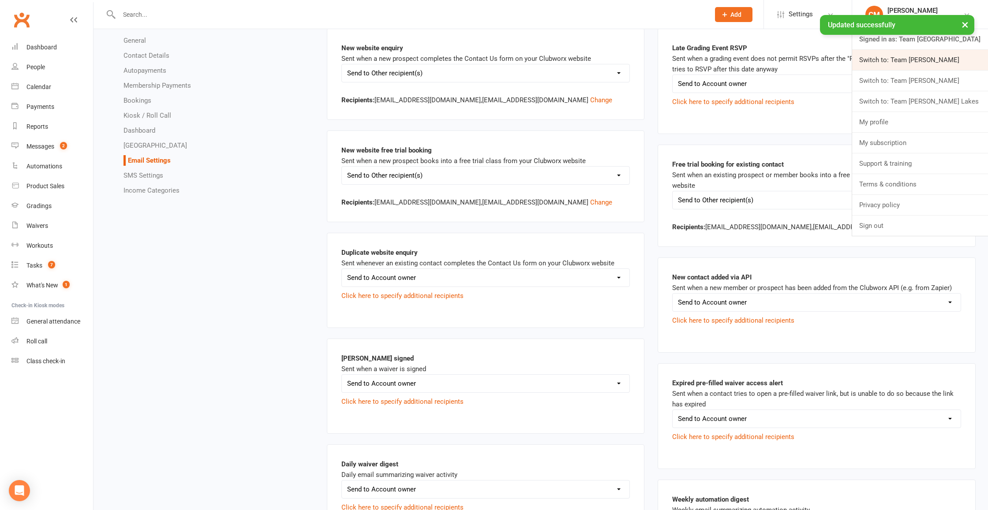
click at [934, 60] on link "Switch to: Team Carlo Ivanhoe" at bounding box center [920, 60] width 136 height 20
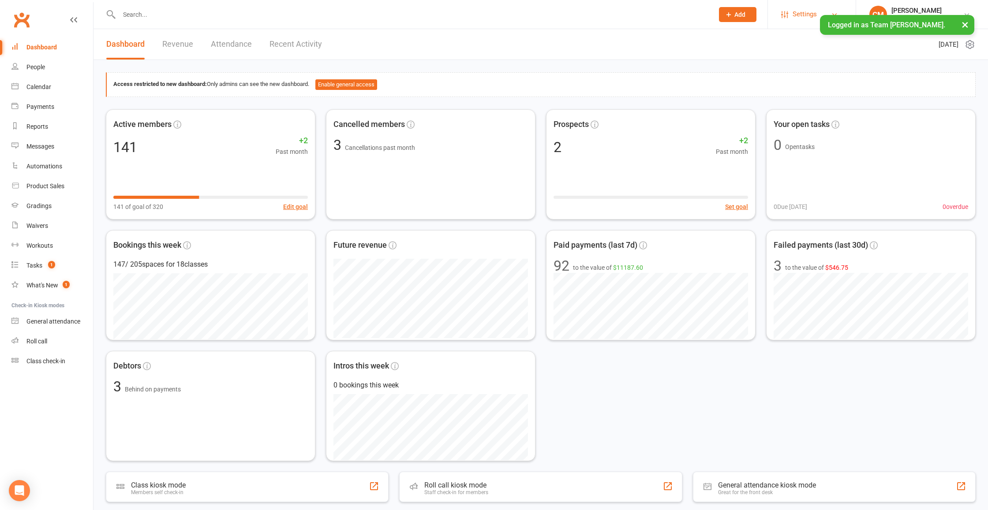
click at [791, 15] on link "Settings" at bounding box center [811, 14] width 61 height 20
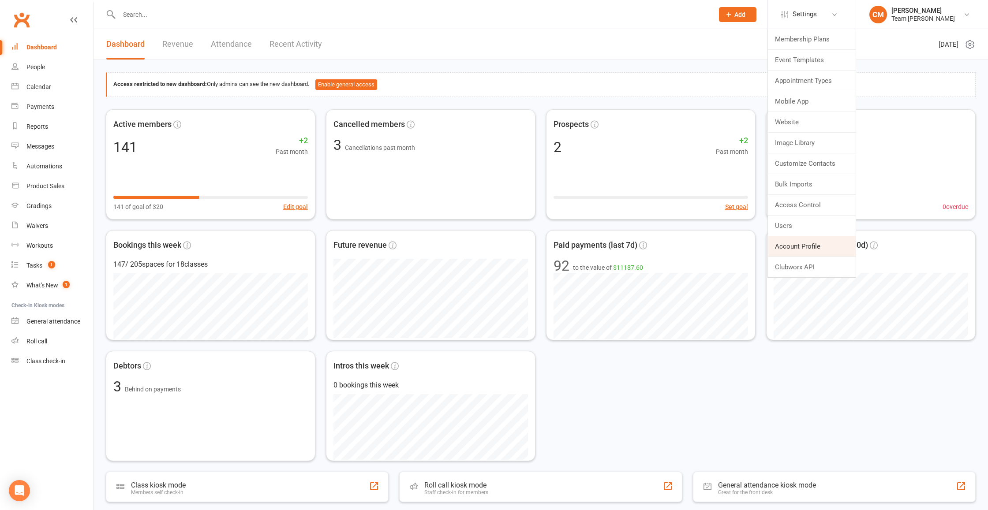
click at [803, 244] on link "Account Profile" at bounding box center [812, 246] width 88 height 20
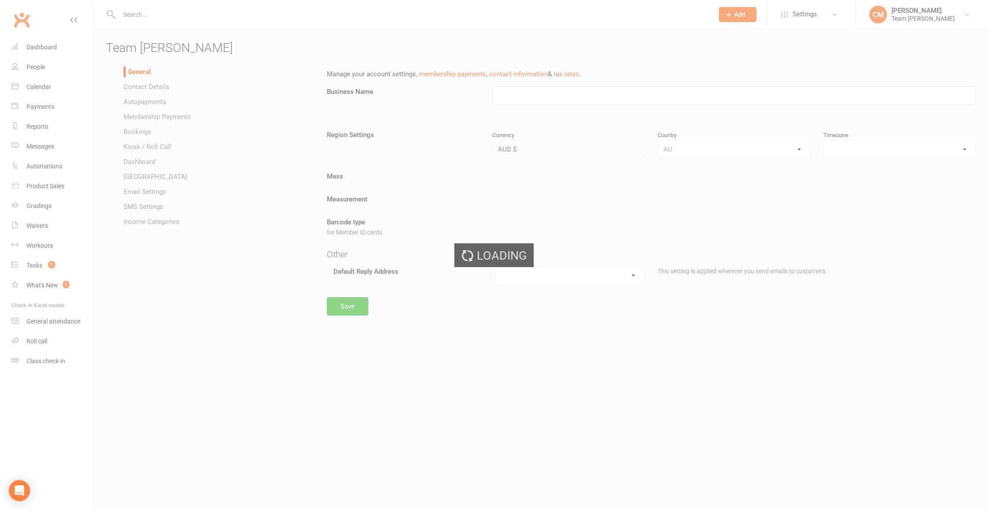
type input "Team Carlo Ivanhoe"
select select "Australia/Lord_Howe"
select select "ivanhoe@teamcarlo.com.au"
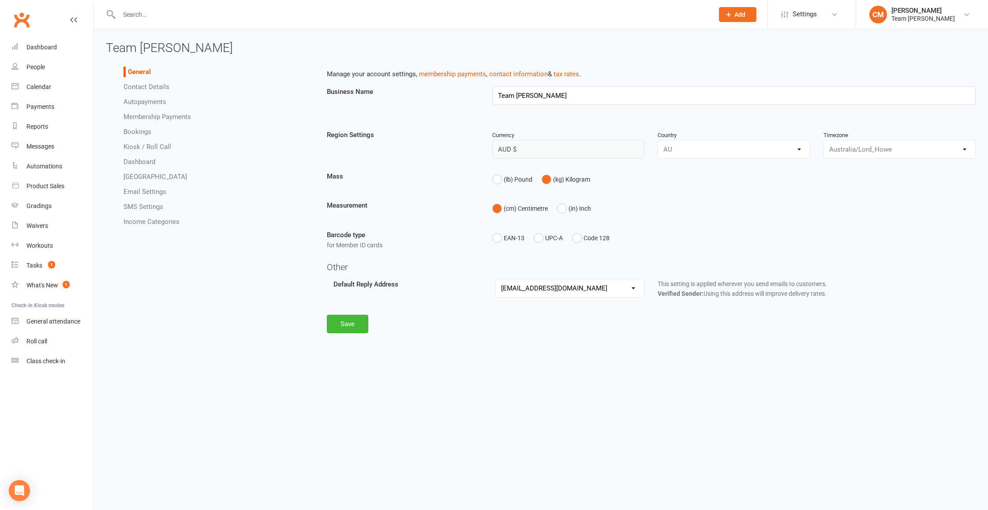
click at [137, 194] on link "Email Settings" at bounding box center [145, 192] width 43 height 8
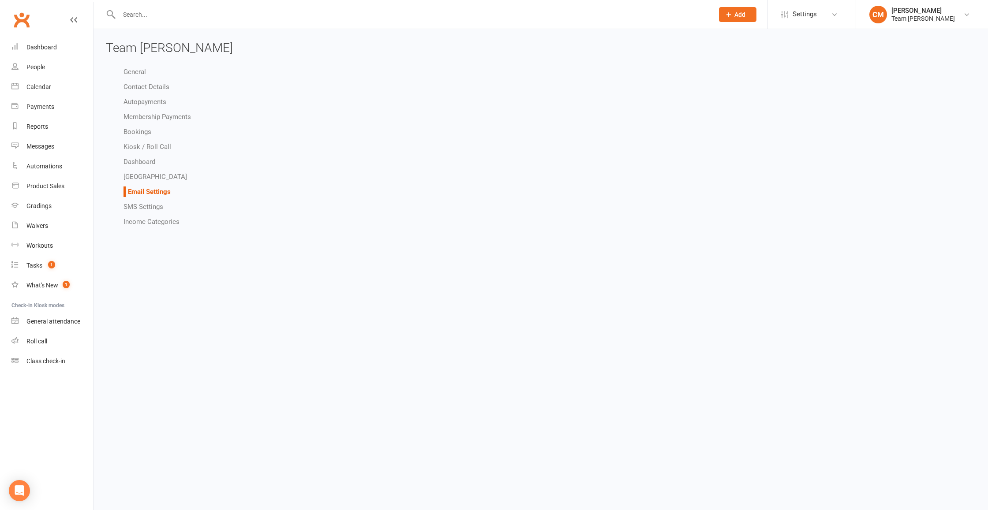
select select "other"
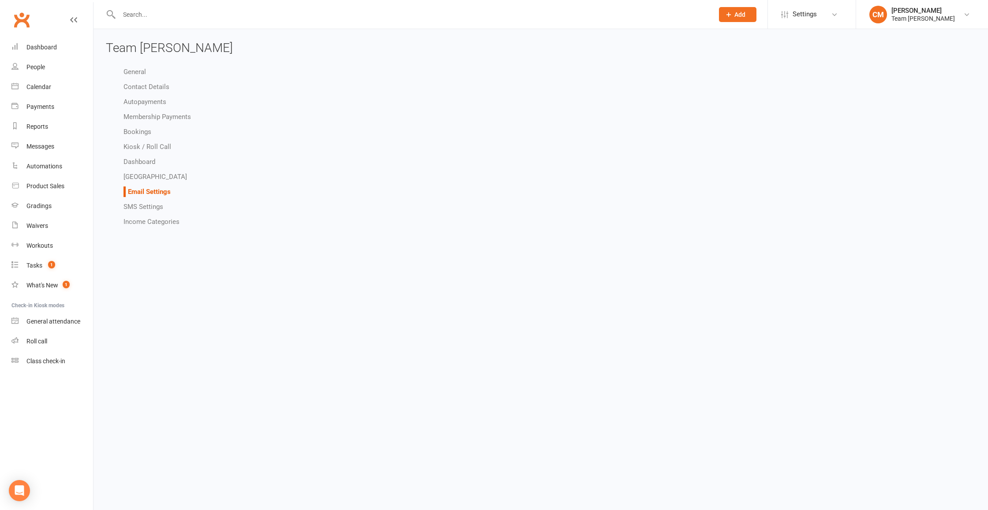
select select "do_not_send"
select select "other"
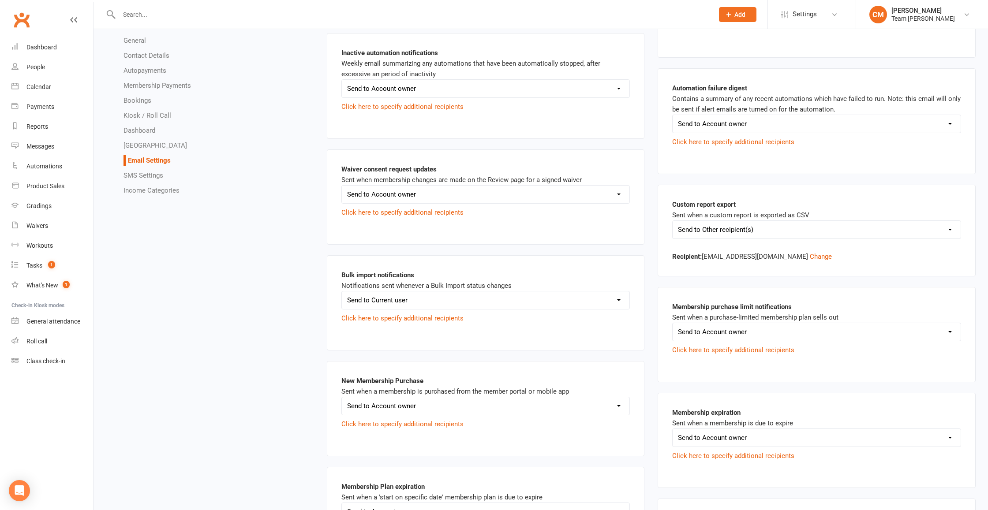
scroll to position [629, 0]
click at [829, 255] on button "Change" at bounding box center [821, 256] width 22 height 11
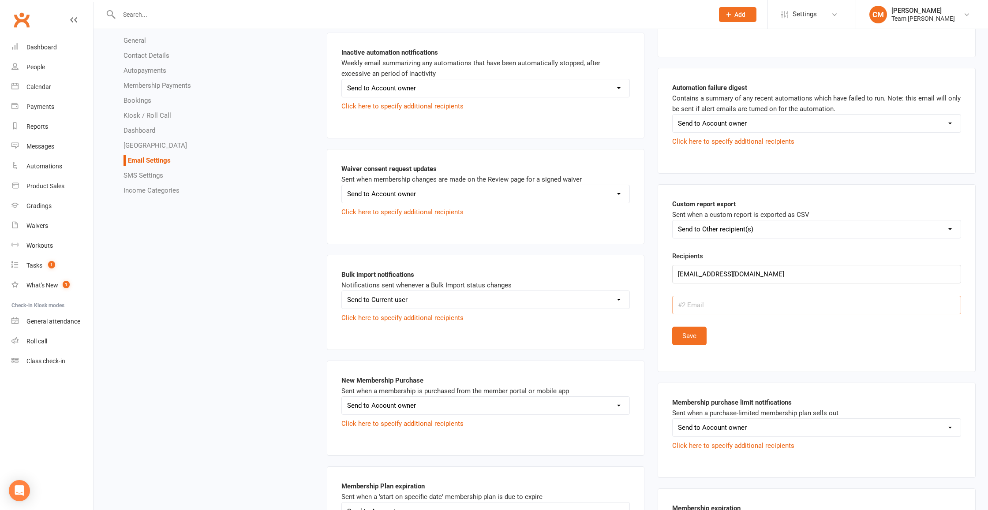
paste input "[PERSON_NAME][EMAIL_ADDRESS][DOMAIN_NAME]"
type input "[PERSON_NAME][EMAIL_ADDRESS][DOMAIN_NAME]"
click at [690, 330] on button "Save" at bounding box center [689, 336] width 34 height 19
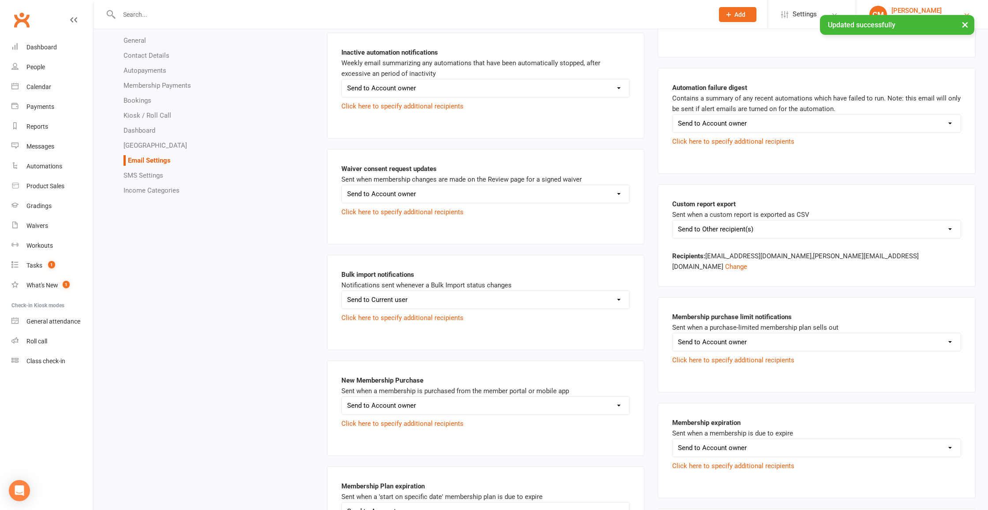
click at [924, 10] on div "[PERSON_NAME]" at bounding box center [924, 11] width 64 height 8
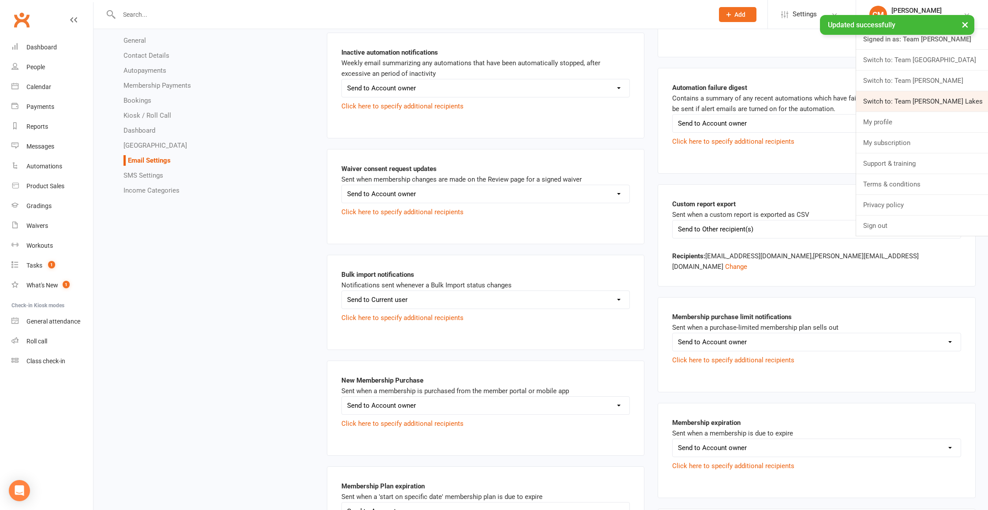
click at [933, 98] on link "Switch to: Team Carlo Taylors Lakes" at bounding box center [922, 101] width 132 height 20
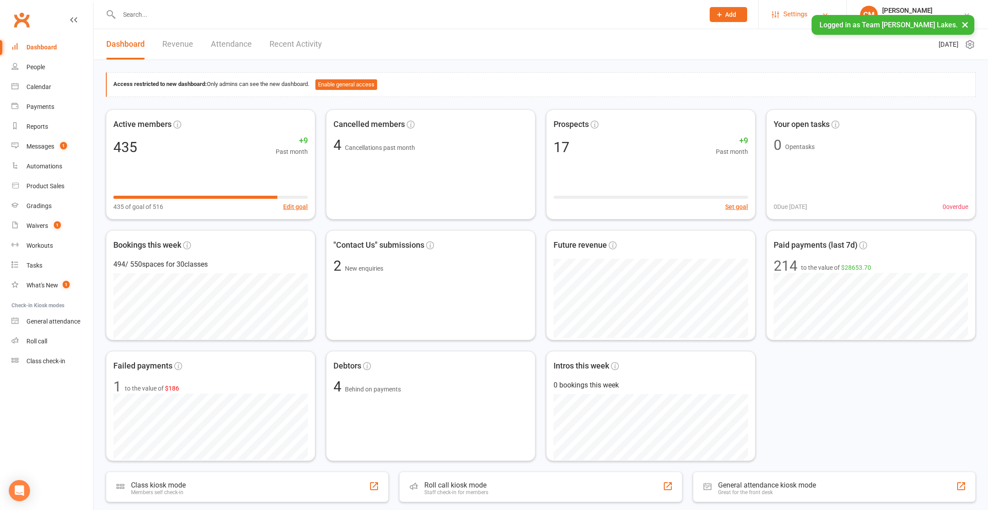
click at [804, 10] on span "Settings" at bounding box center [795, 14] width 24 height 20
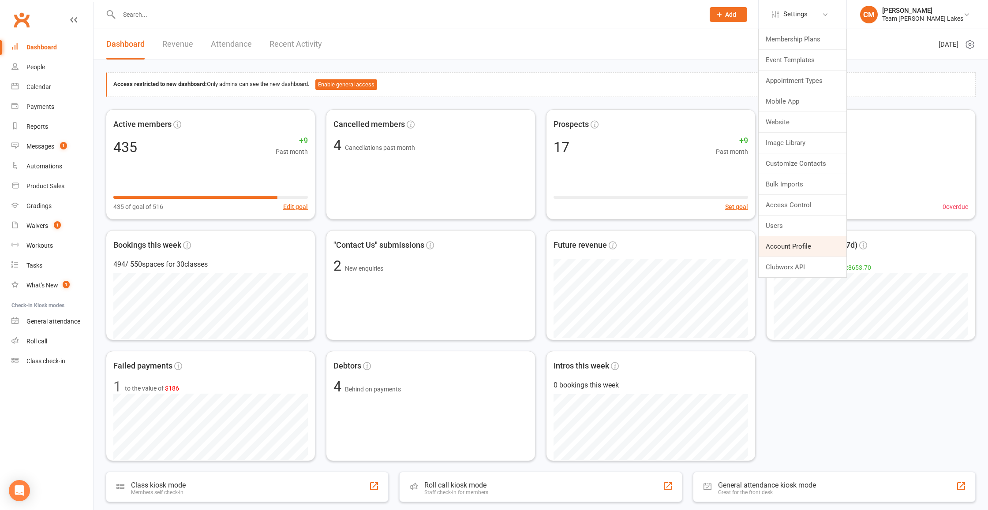
click at [806, 244] on link "Account Profile" at bounding box center [803, 246] width 88 height 20
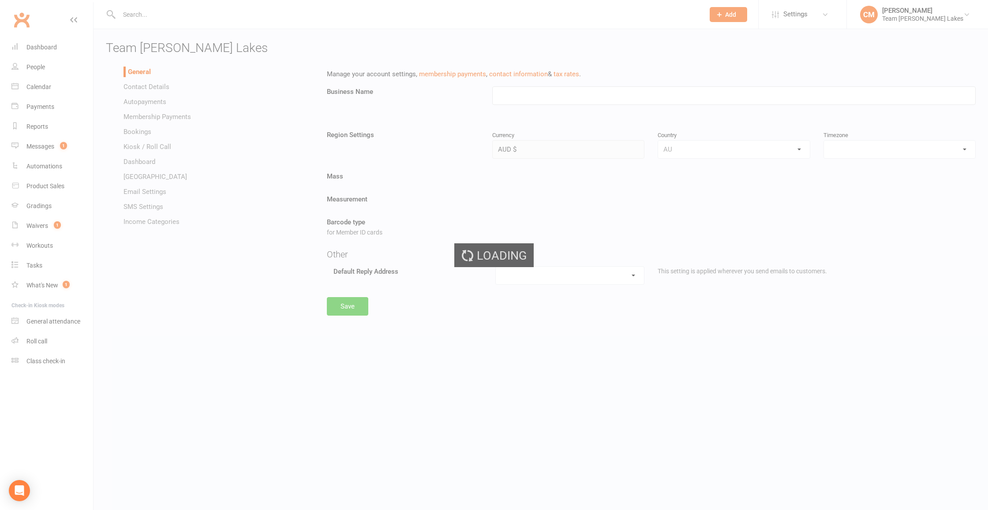
type input "Team [PERSON_NAME] Lakes"
select select "[GEOGRAPHIC_DATA]/[GEOGRAPHIC_DATA]"
select select "[EMAIL_ADDRESS][DOMAIN_NAME]"
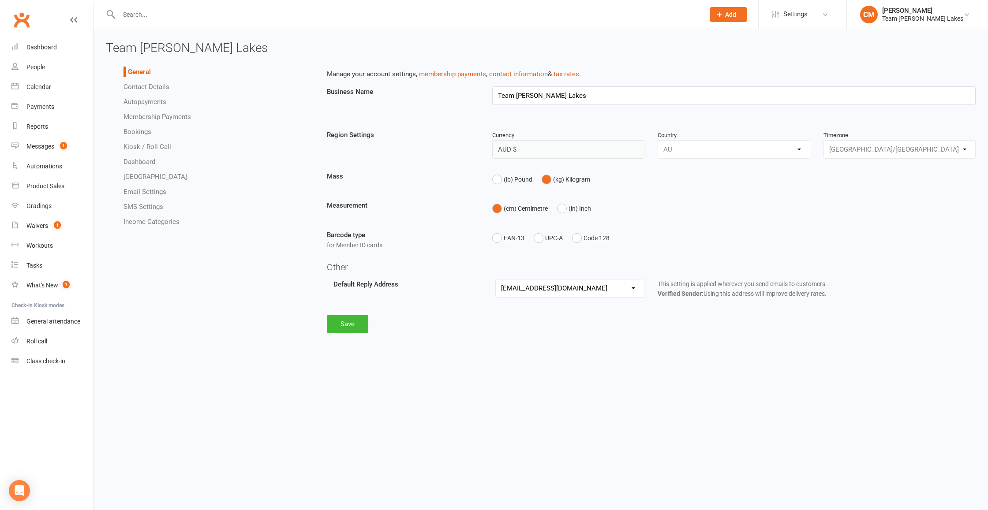
click at [143, 195] on link "Email Settings" at bounding box center [145, 192] width 43 height 8
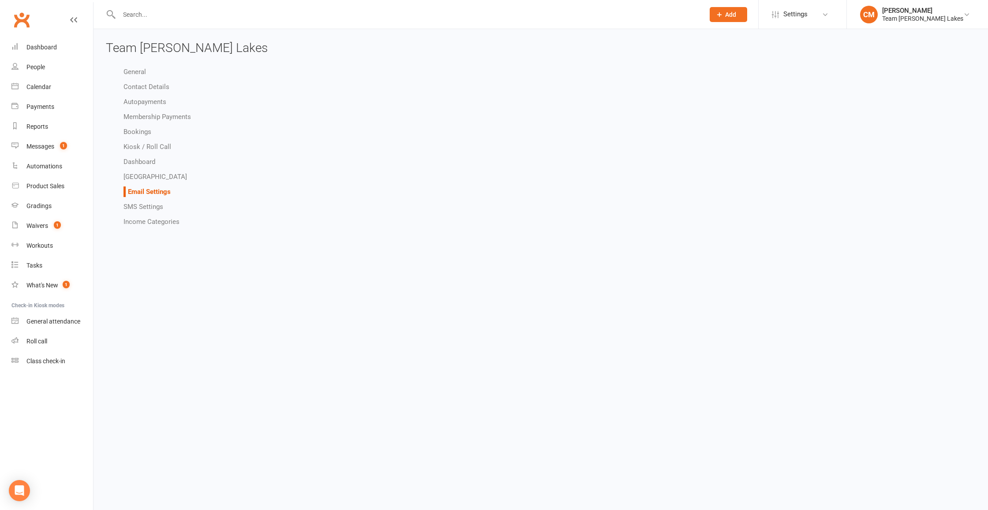
select select "other"
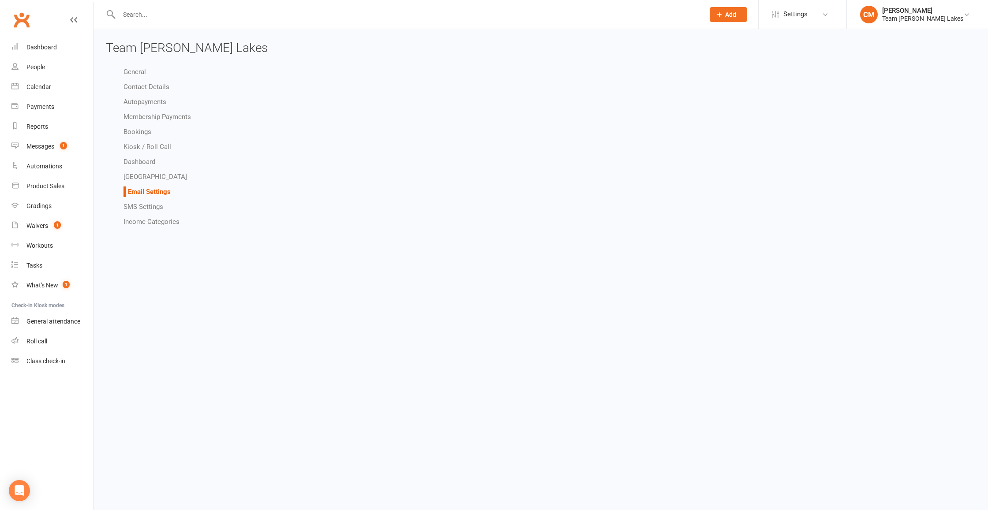
select select "other"
select select "do_not_send"
select select "other"
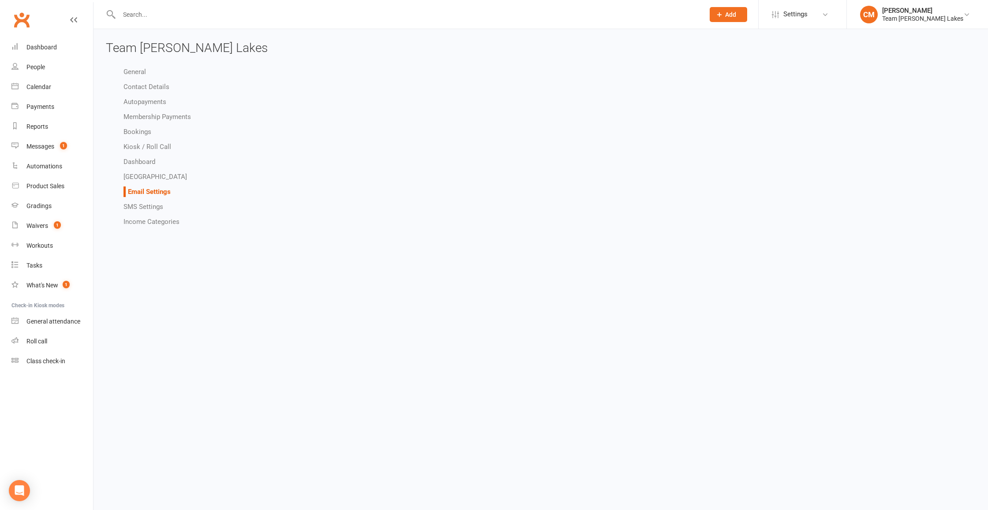
select select "other"
select select "do_not_send"
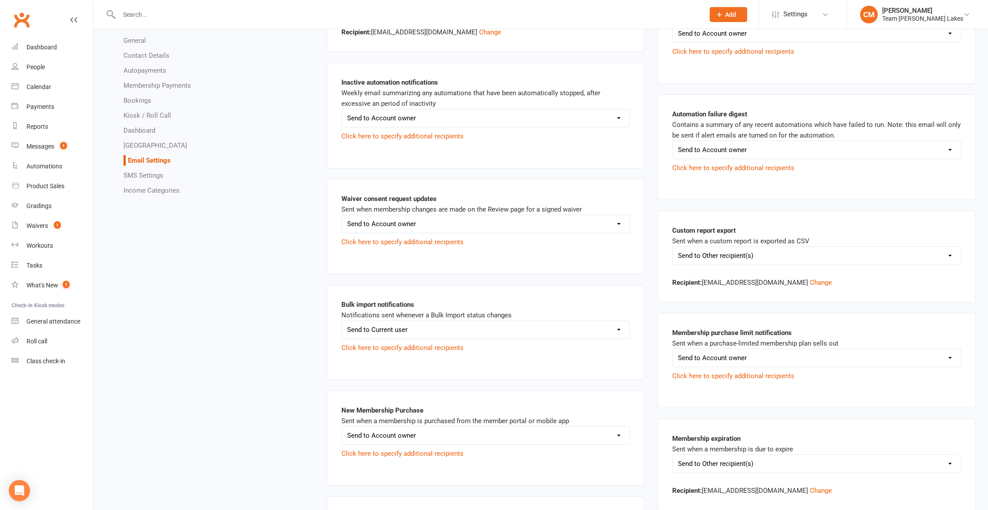
scroll to position [631, 0]
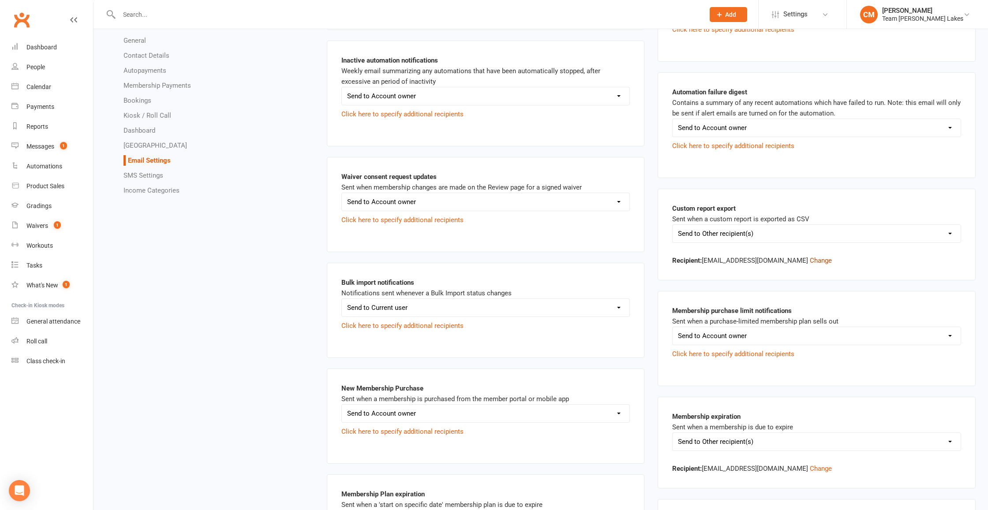
click at [832, 259] on button "Change" at bounding box center [821, 260] width 22 height 11
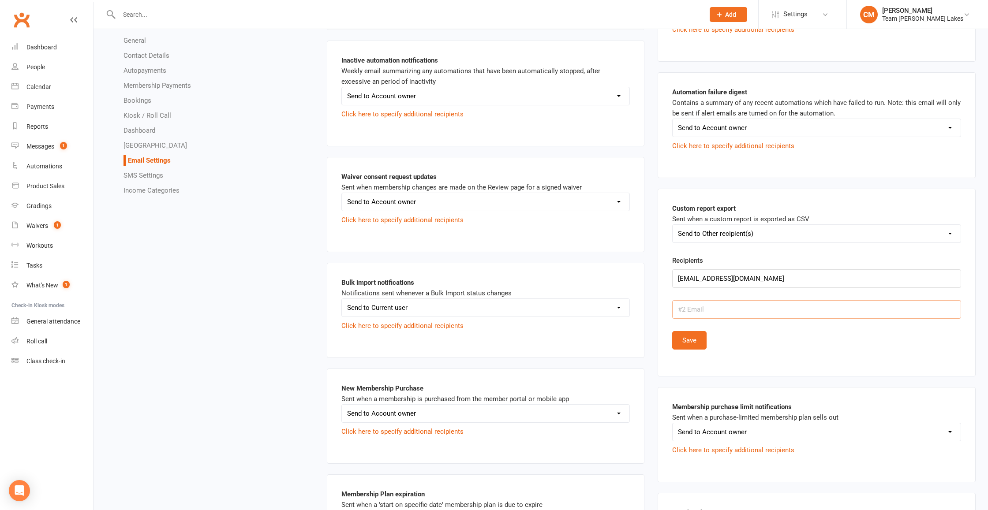
paste input "[PERSON_NAME][EMAIL_ADDRESS][DOMAIN_NAME]"
type input "[PERSON_NAME][EMAIL_ADDRESS][DOMAIN_NAME]"
click at [686, 341] on button "Save" at bounding box center [689, 340] width 34 height 19
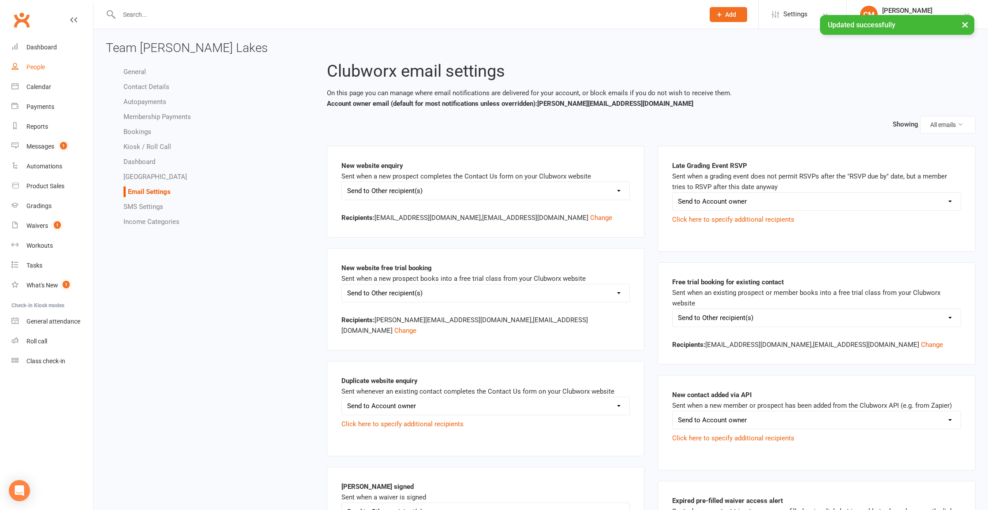
scroll to position [0, 0]
click at [43, 55] on link "Dashboard" at bounding box center [52, 47] width 82 height 20
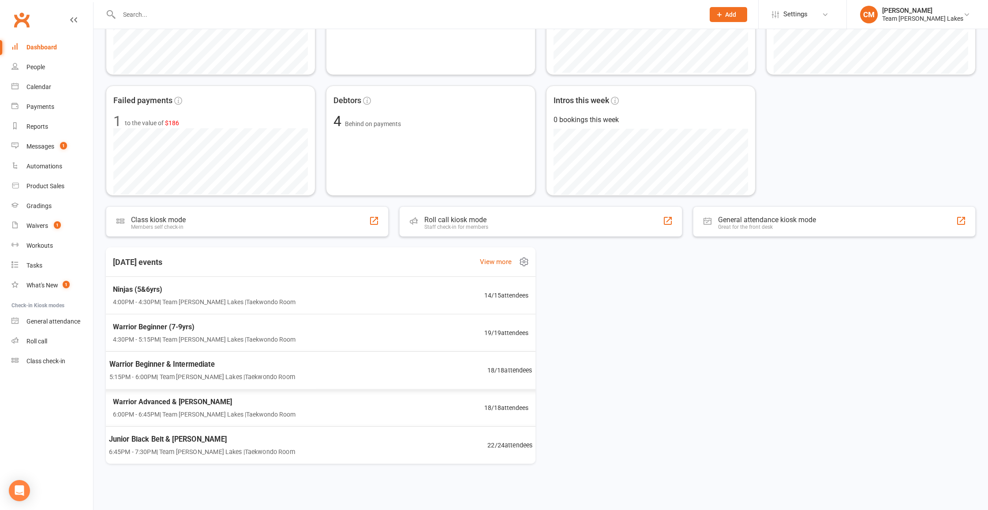
scroll to position [270, 0]
